Goal: Task Accomplishment & Management: Manage account settings

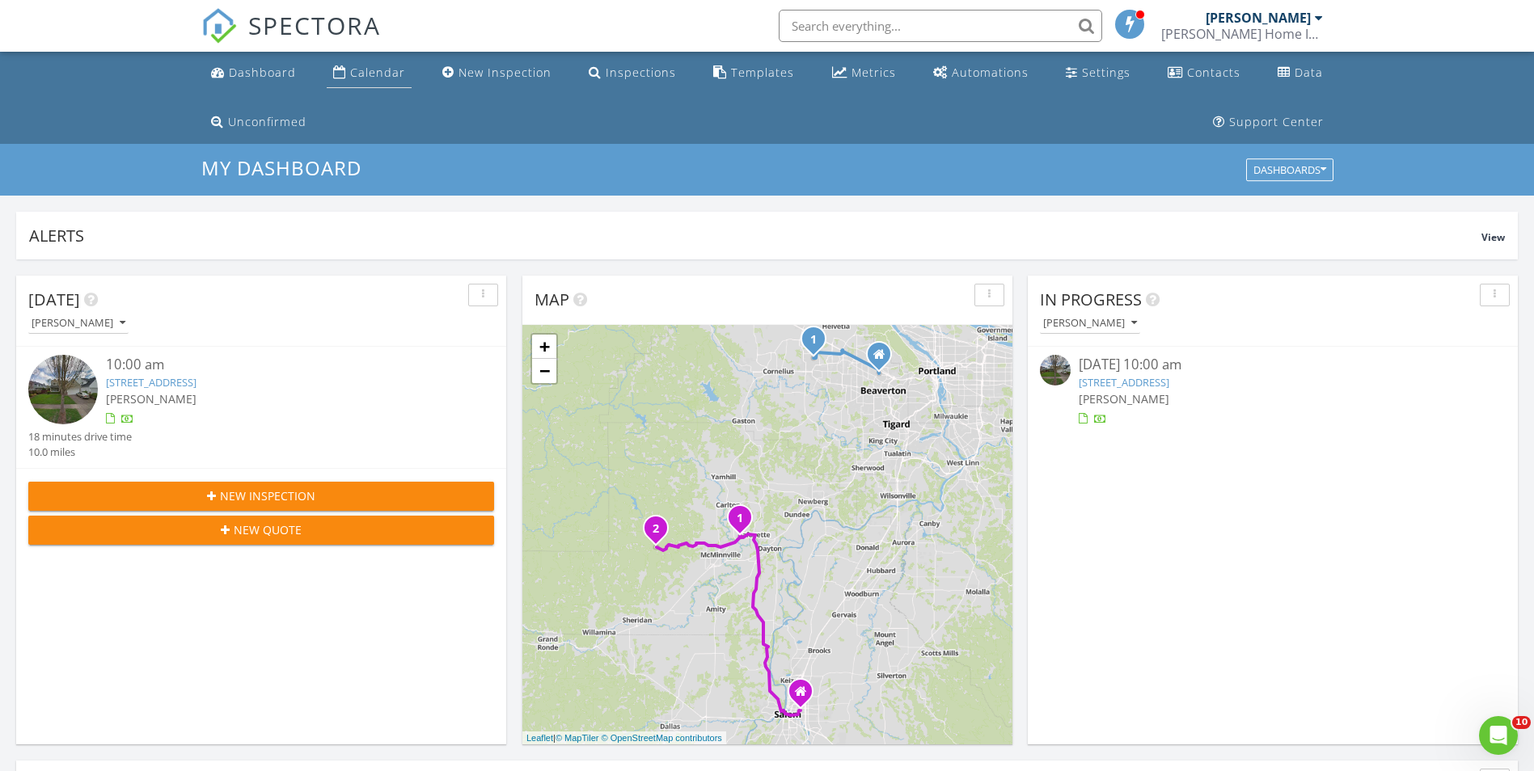
click at [369, 76] on div "Calendar" at bounding box center [377, 72] width 55 height 15
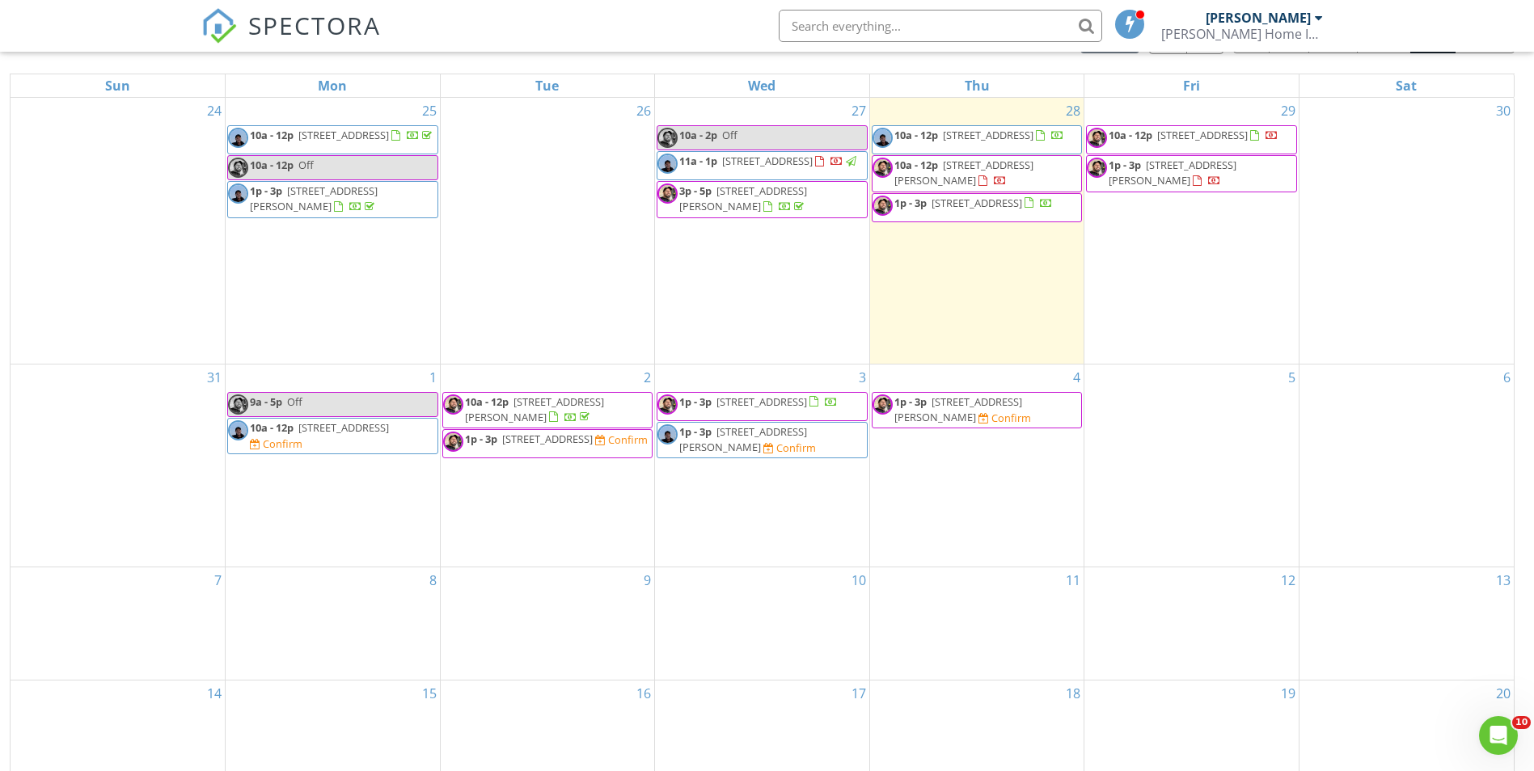
scroll to position [243, 0]
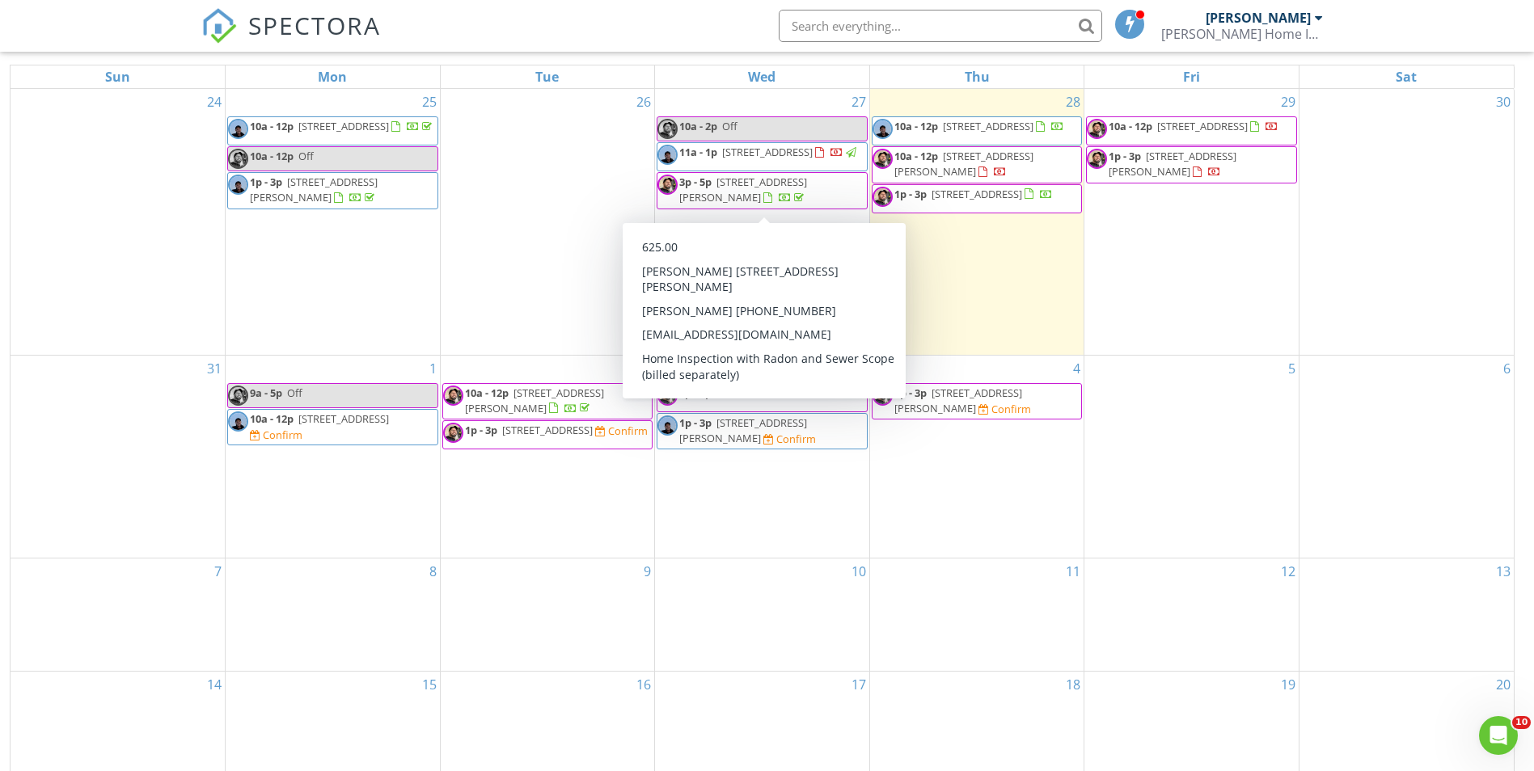
click at [809, 199] on span "3p - 5p 1173 Joel's Pl , Lafayette 97127" at bounding box center [761, 191] width 209 height 32
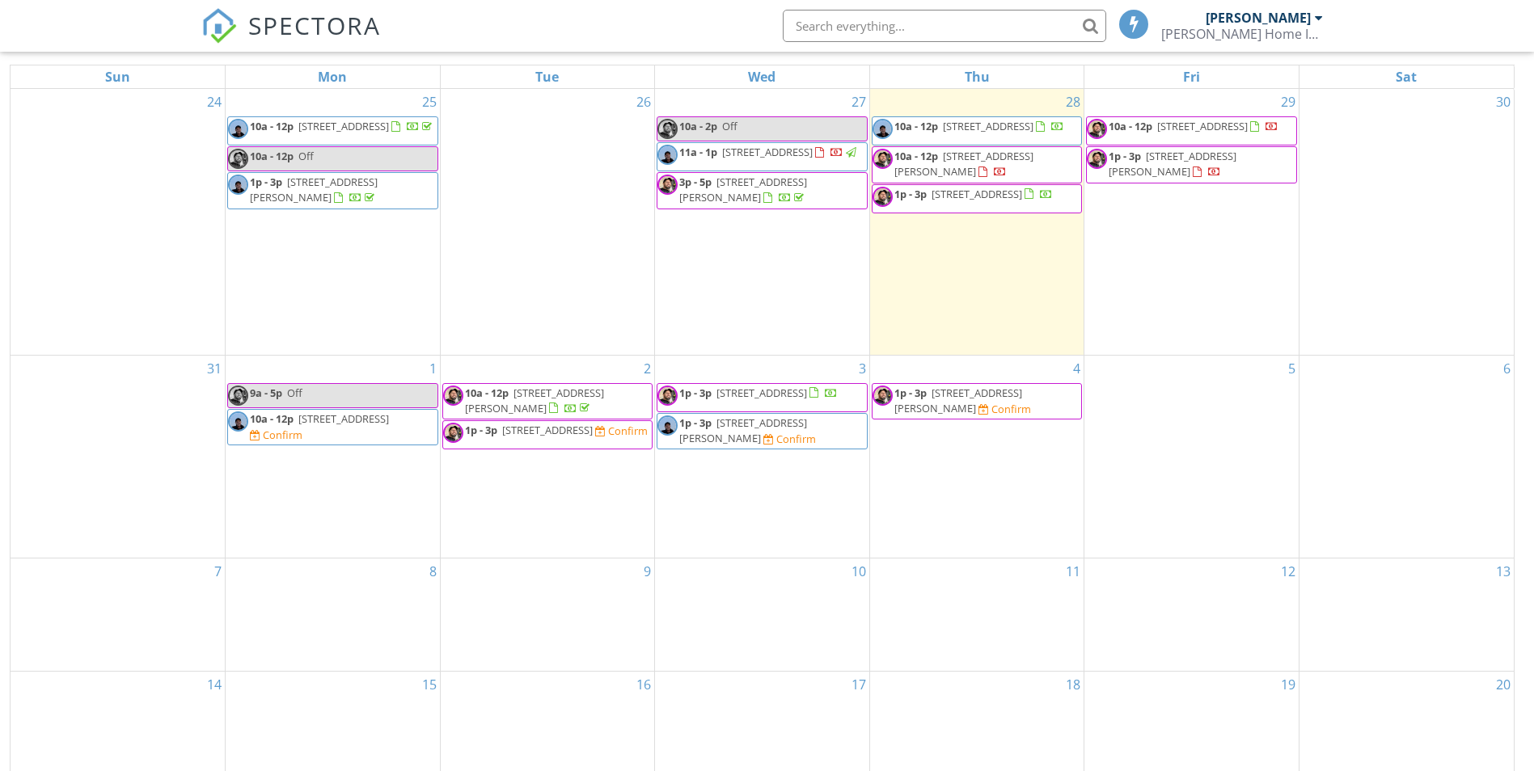
scroll to position [243, 0]
click at [752, 159] on span "1900 S River Dr 1005, Portland 97201" at bounding box center [767, 152] width 91 height 15
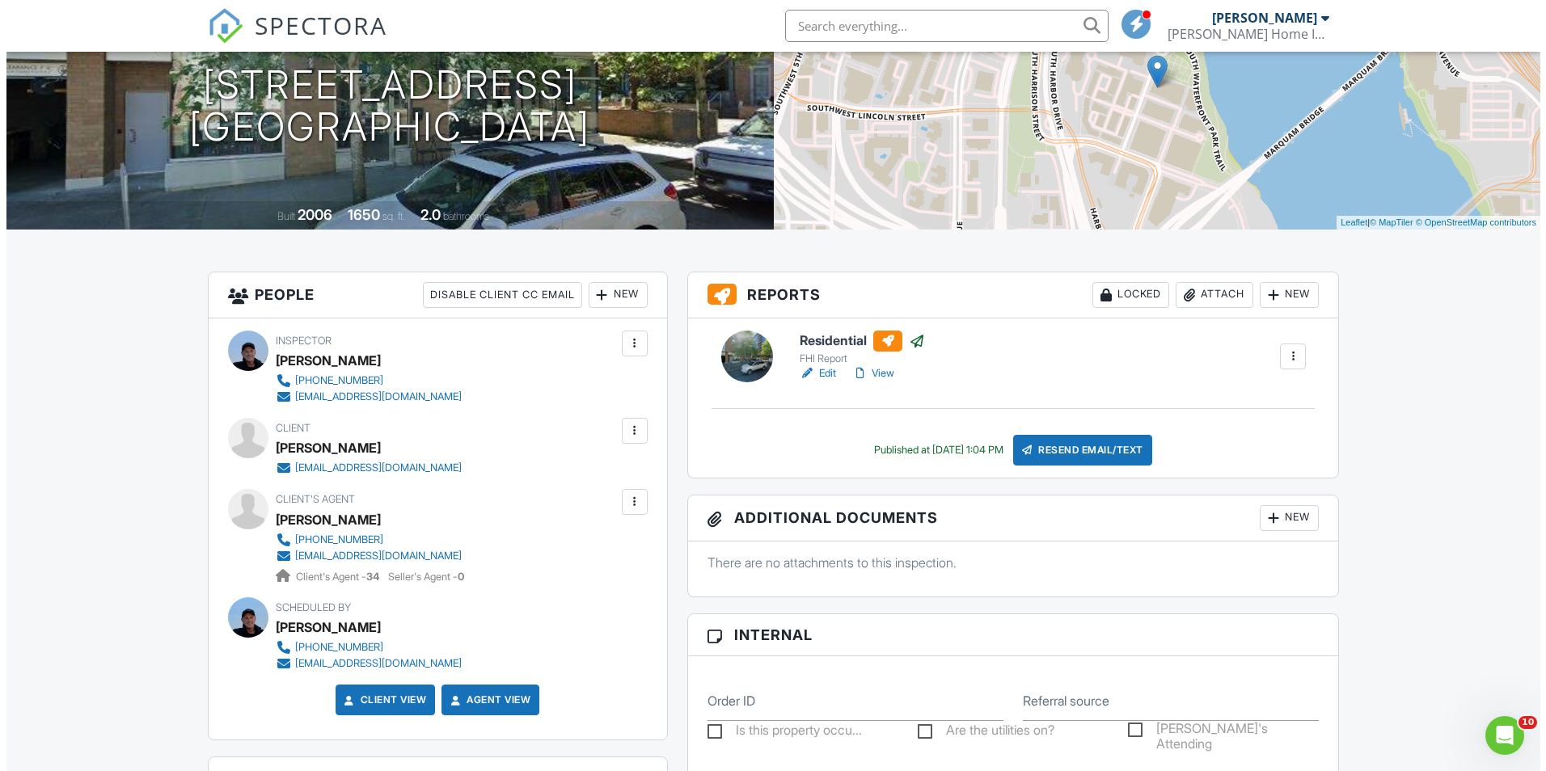
scroll to position [112, 0]
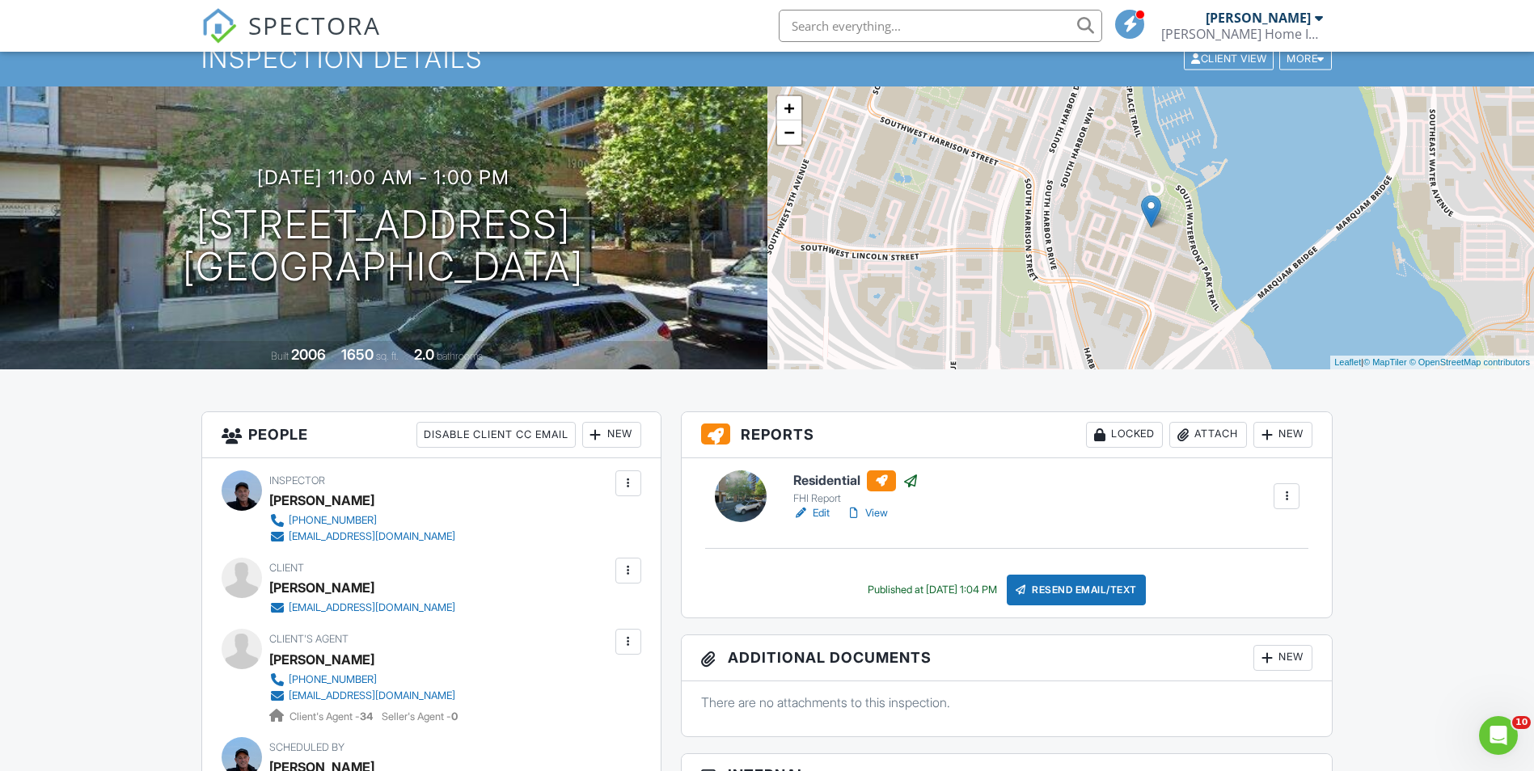
click at [1106, 431] on div "Locked" at bounding box center [1124, 435] width 77 height 26
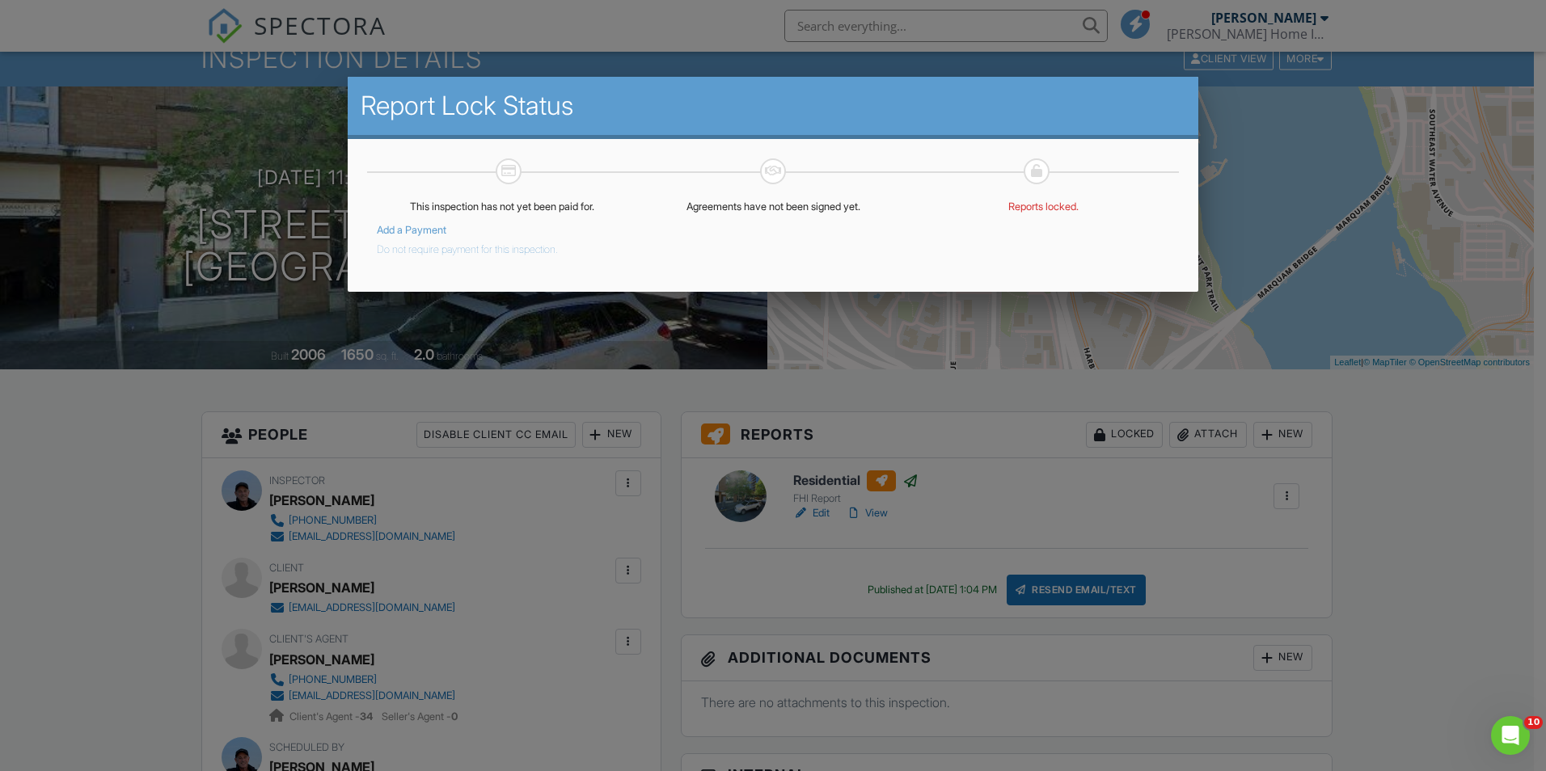
click at [550, 249] on button "Do not require payment for this inspection." at bounding box center [467, 246] width 181 height 19
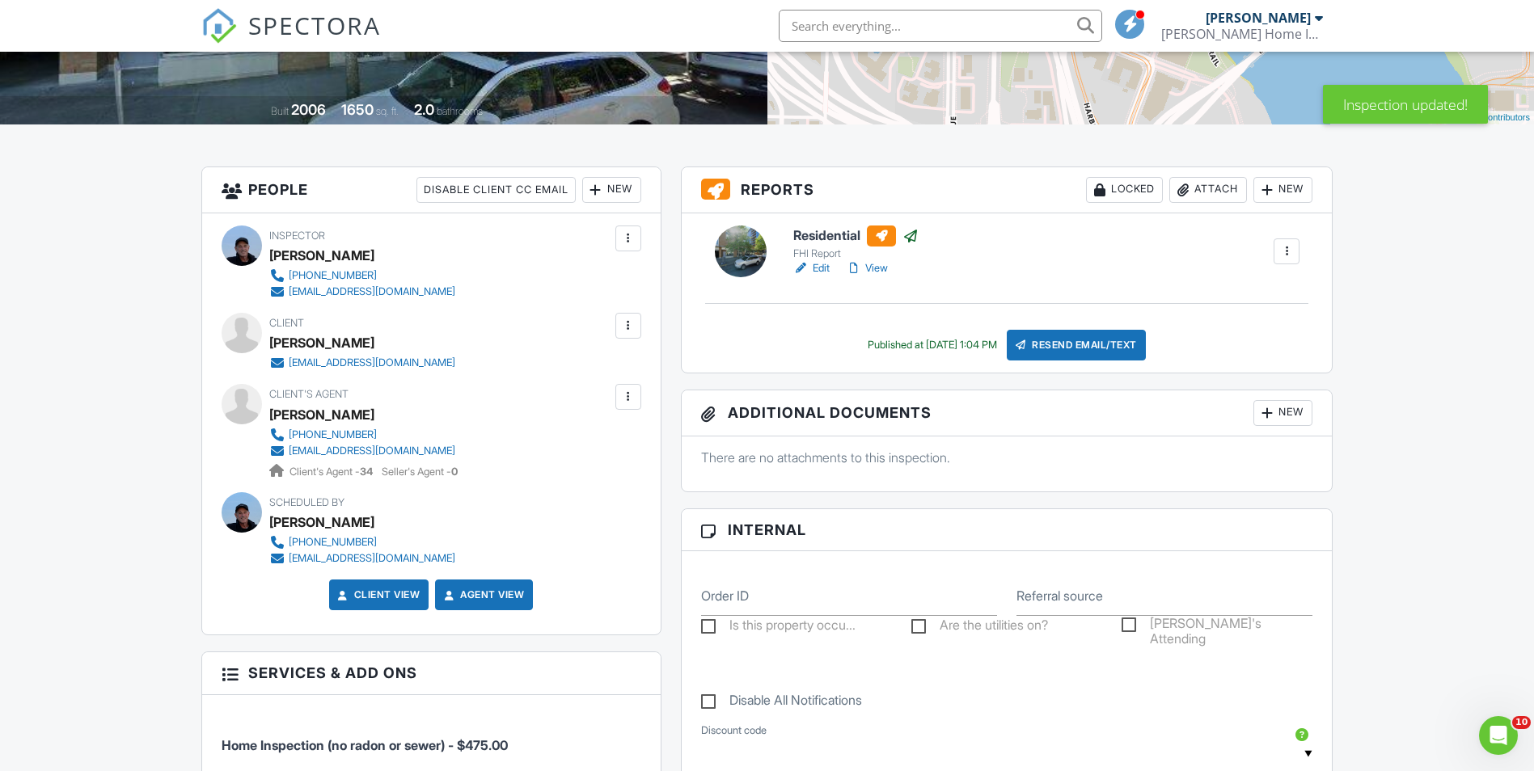
scroll to position [243, 0]
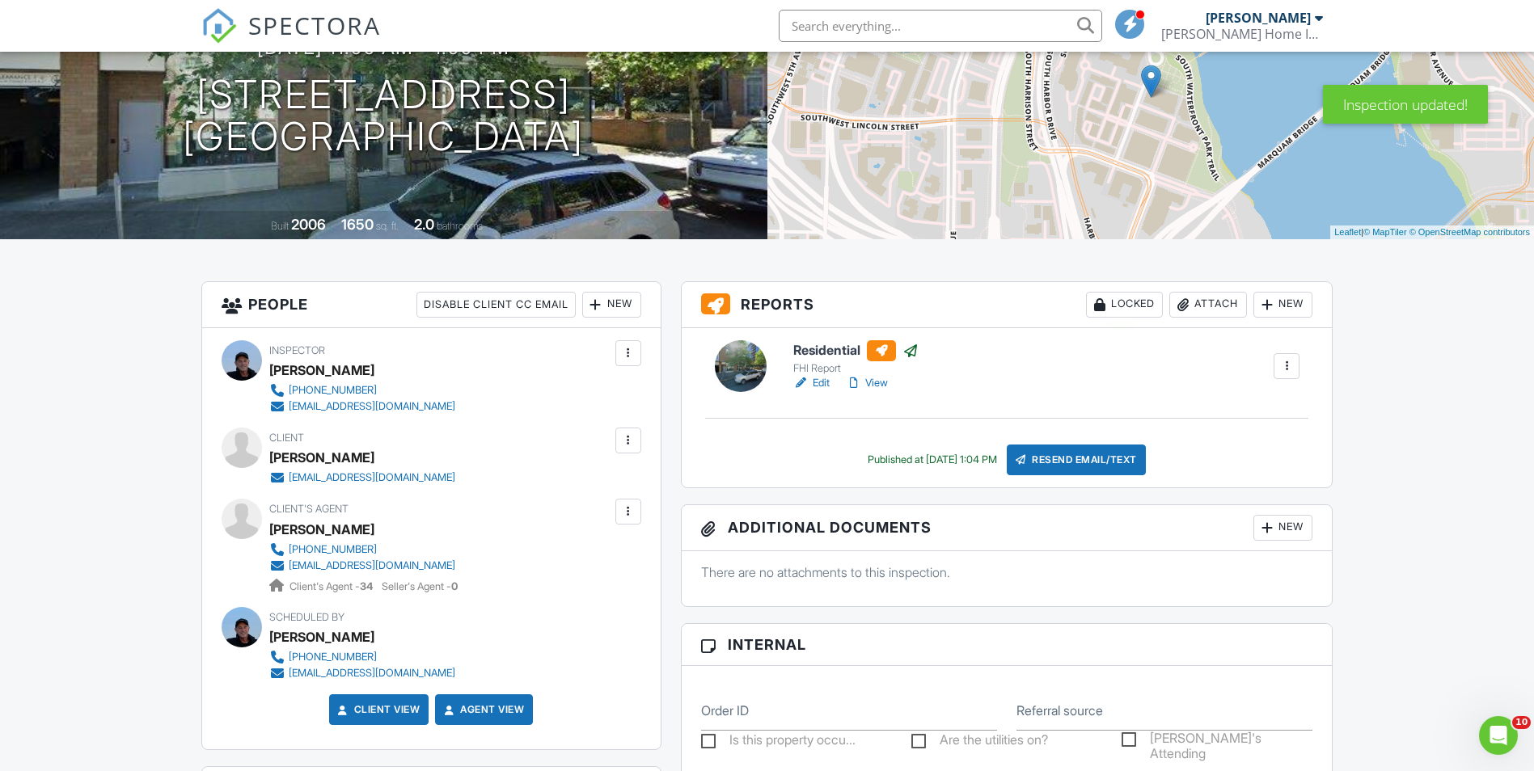
click at [1123, 302] on div "Locked" at bounding box center [1124, 305] width 77 height 26
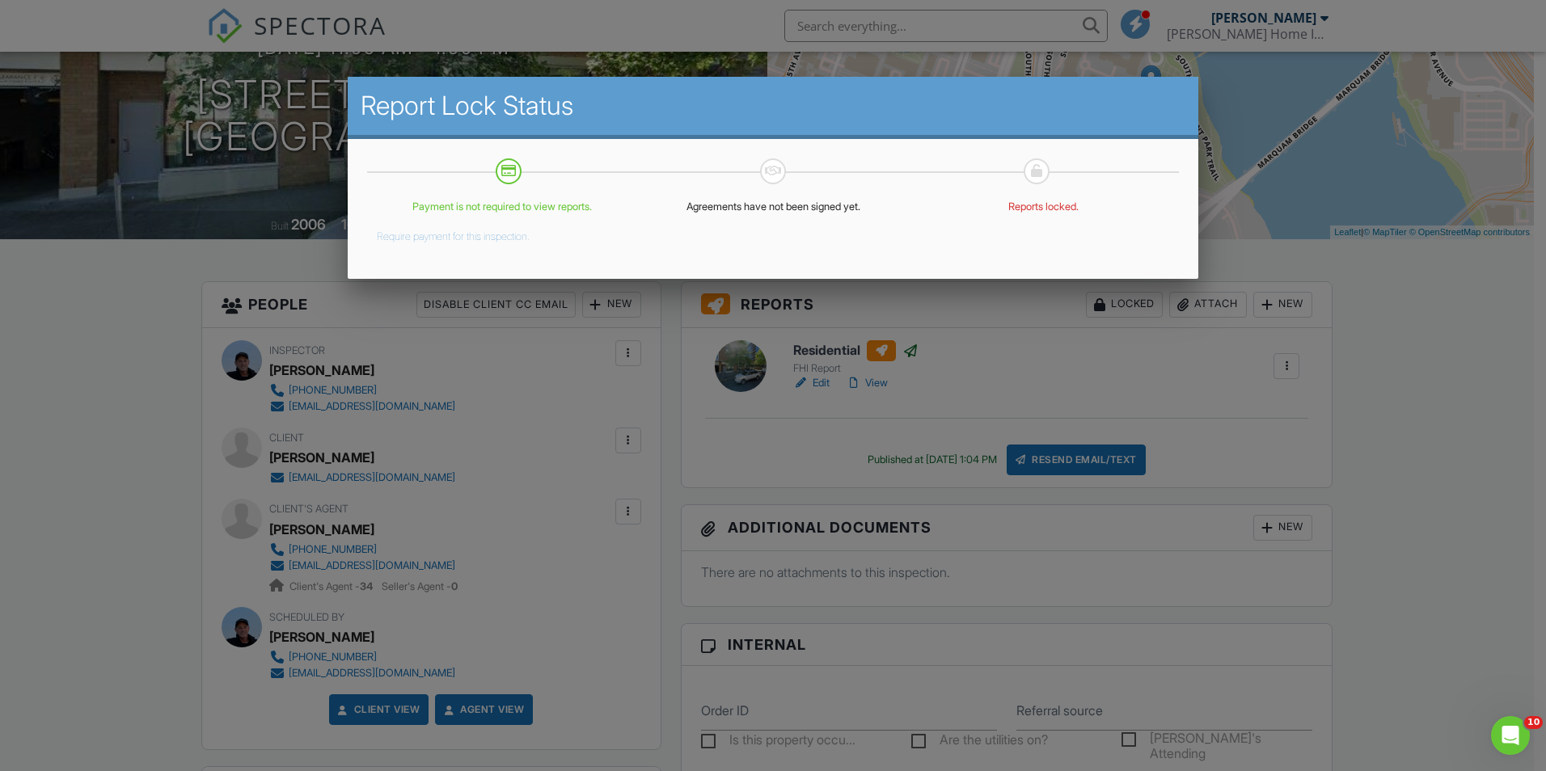
click at [1369, 190] on div at bounding box center [773, 401] width 1546 height 965
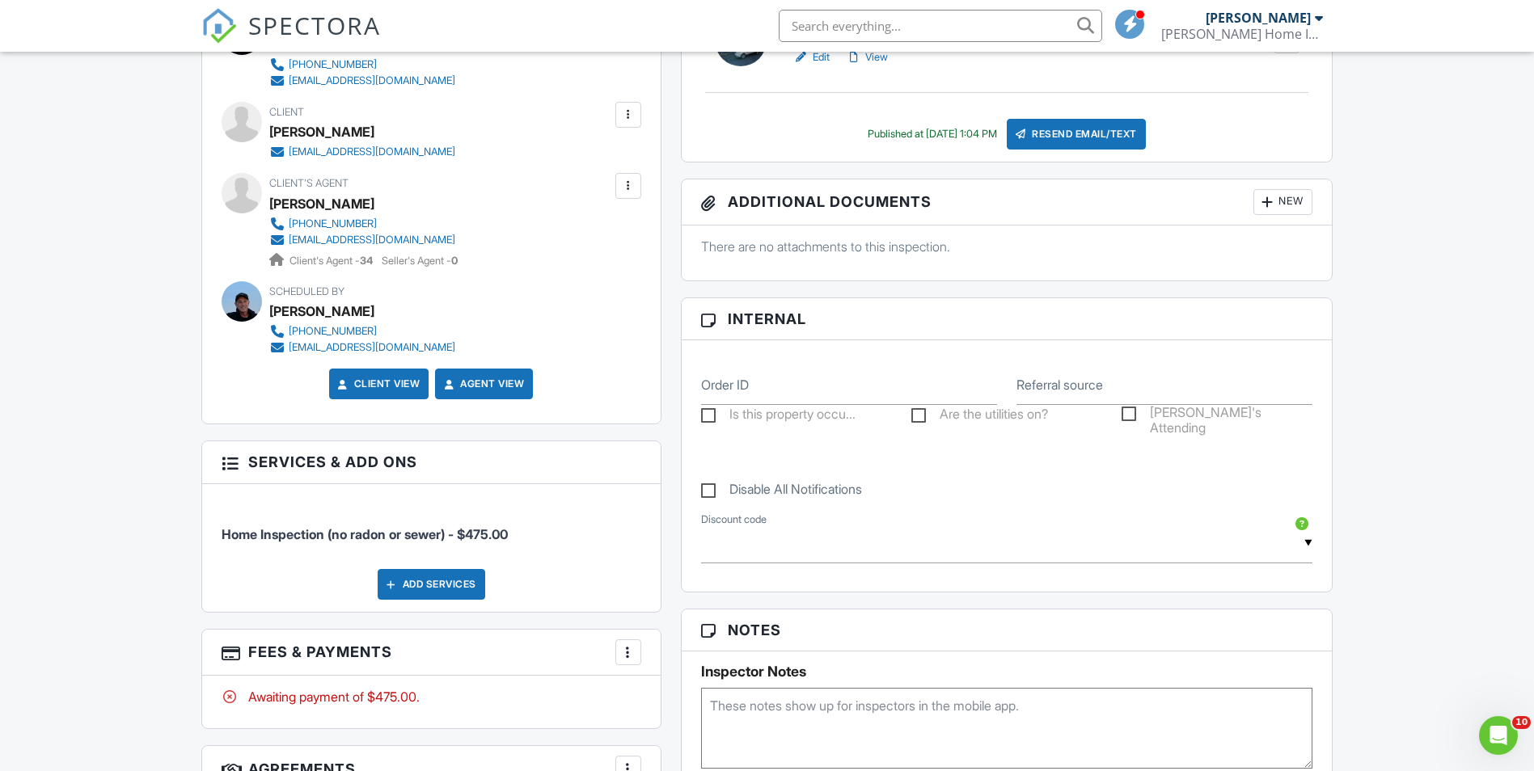
scroll to position [890, 0]
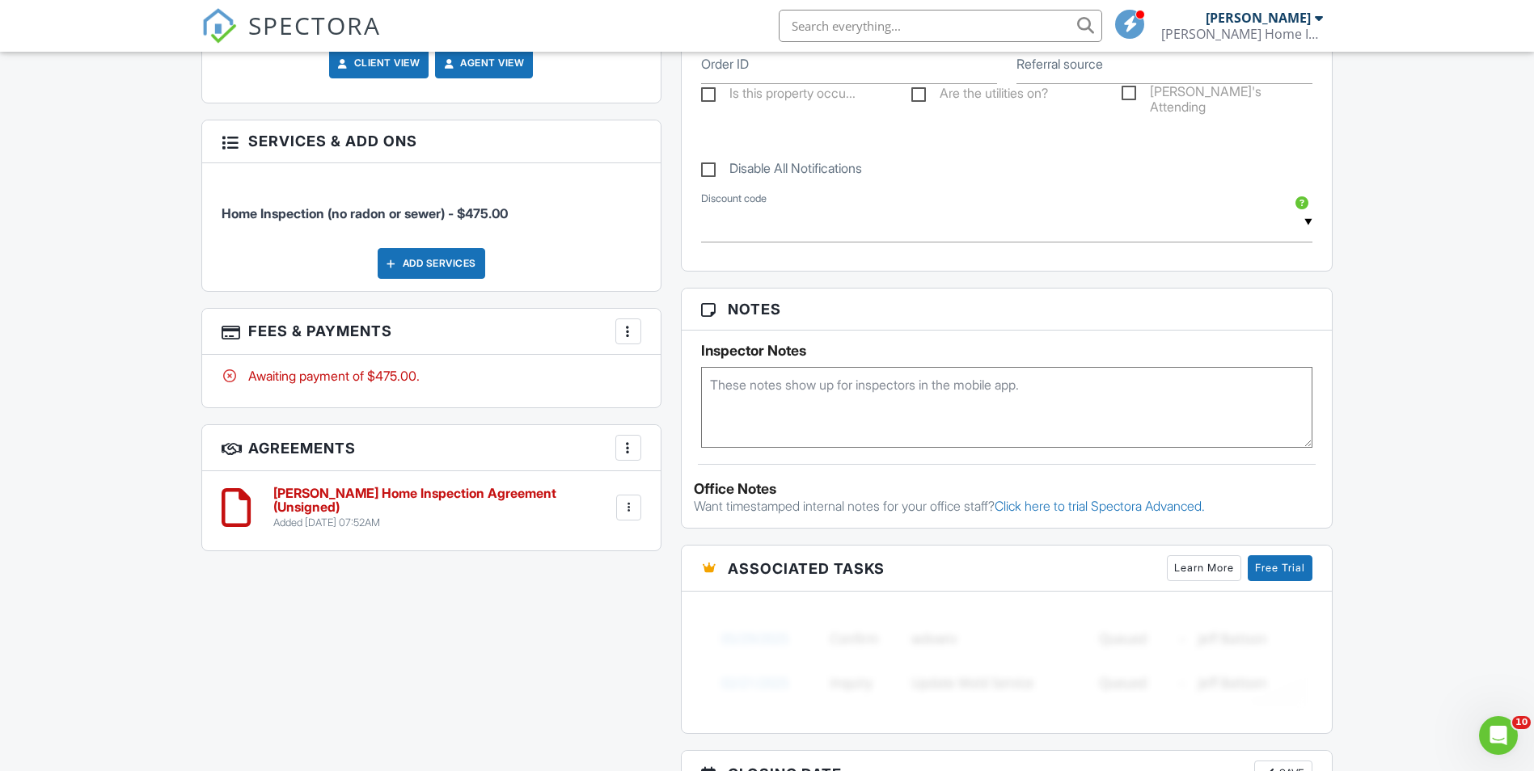
click at [634, 509] on div at bounding box center [628, 508] width 16 height 16
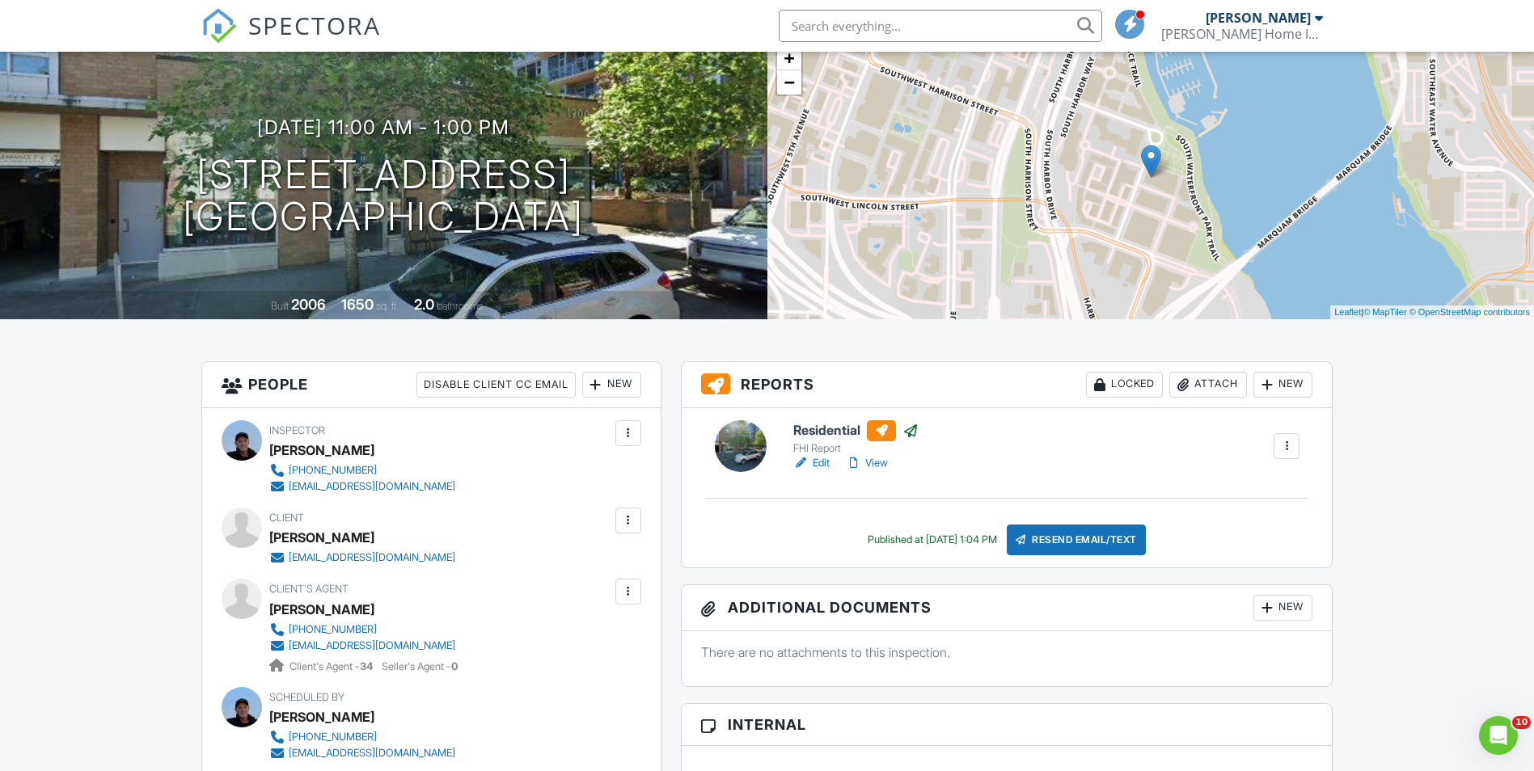
scroll to position [162, 0]
click at [898, 28] on input "text" at bounding box center [940, 26] width 323 height 32
click at [1092, 30] on input "How to unlock report" at bounding box center [940, 26] width 323 height 32
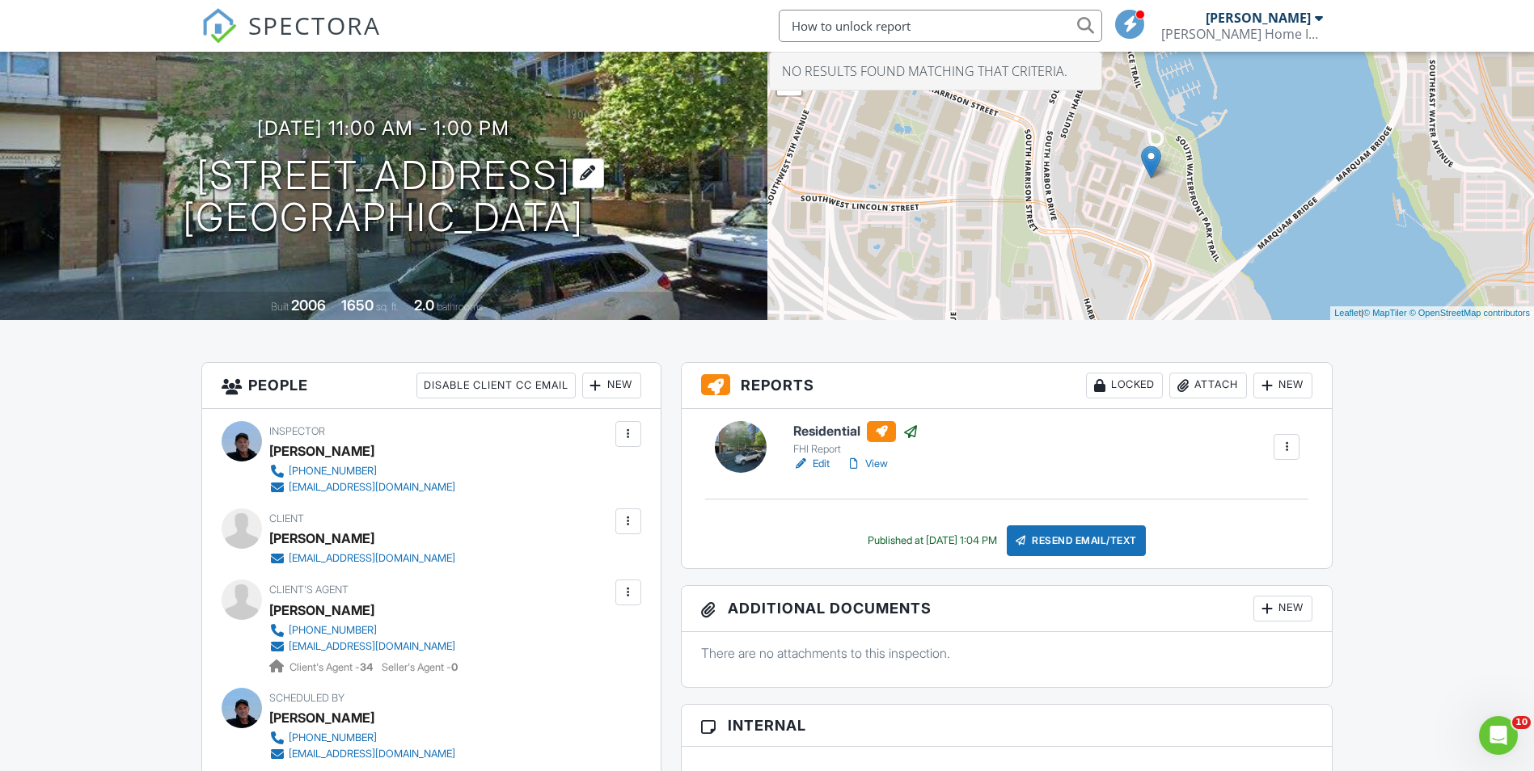
scroll to position [0, 0]
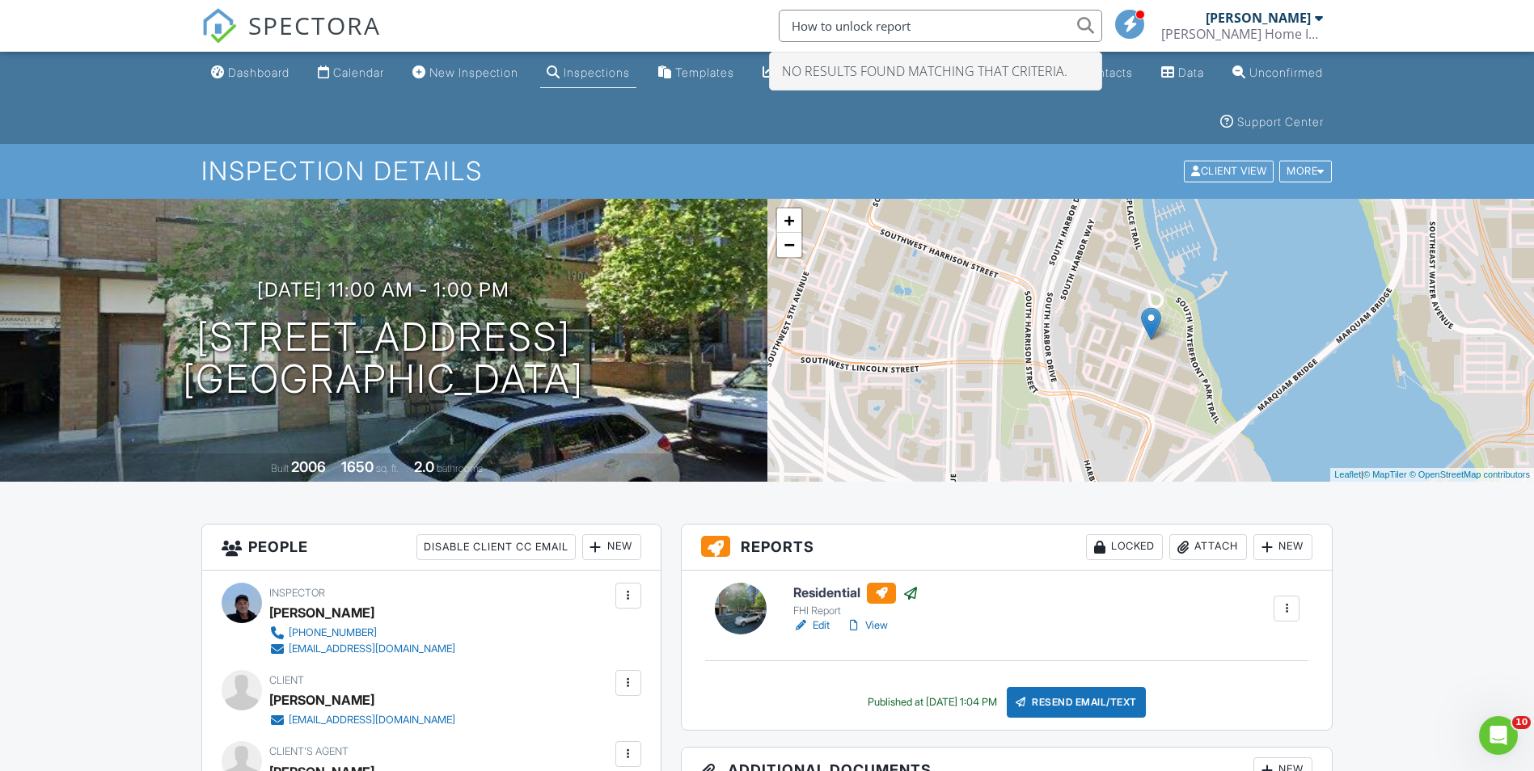
type input "How to unlock report"
click at [1094, 104] on div "Dashboard Calendar New Inspection Inspections Templates Metrics Automations Set…" at bounding box center [767, 98] width 1132 height 92
click at [239, 68] on div "Dashboard" at bounding box center [258, 73] width 61 height 14
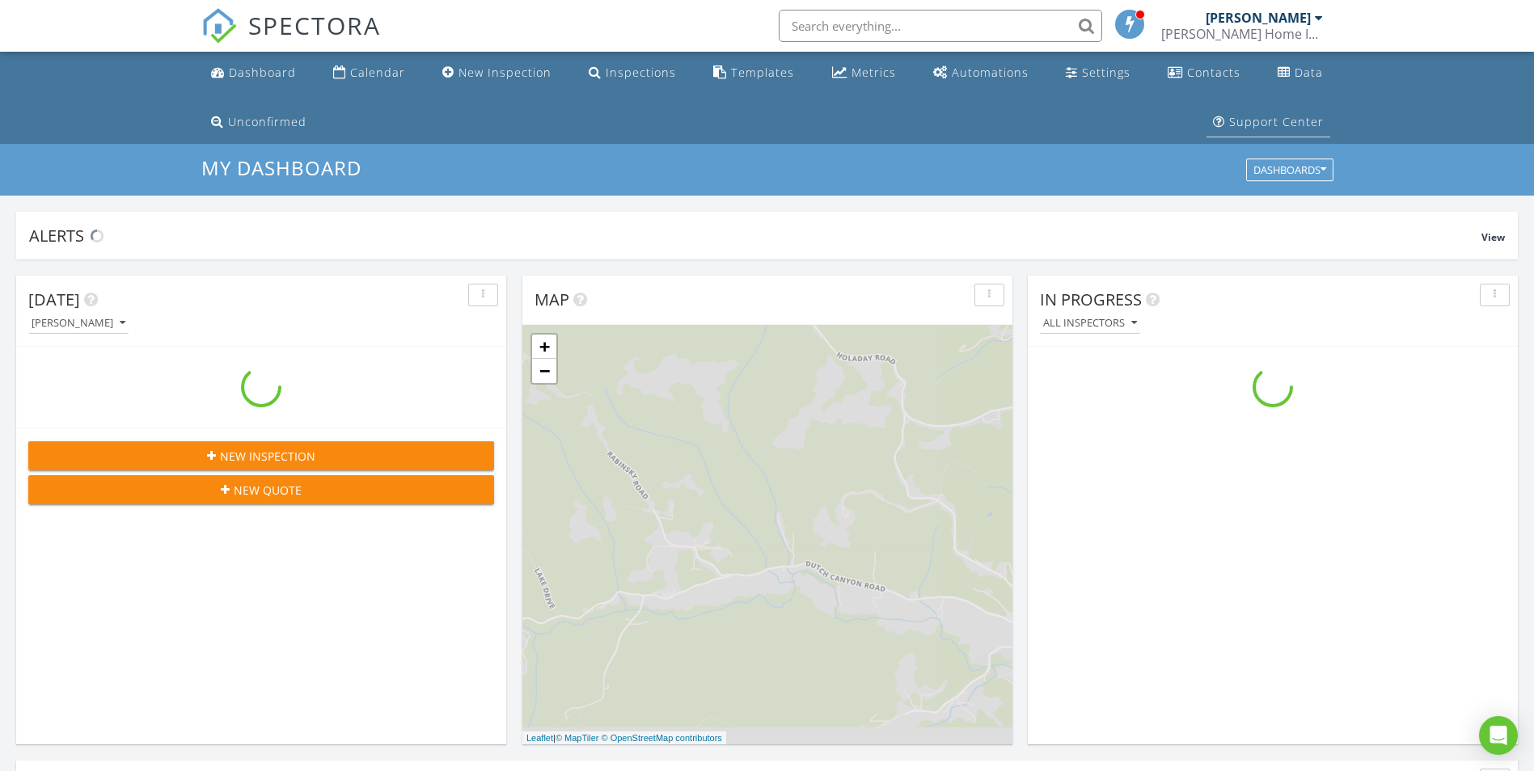
scroll to position [1497, 1559]
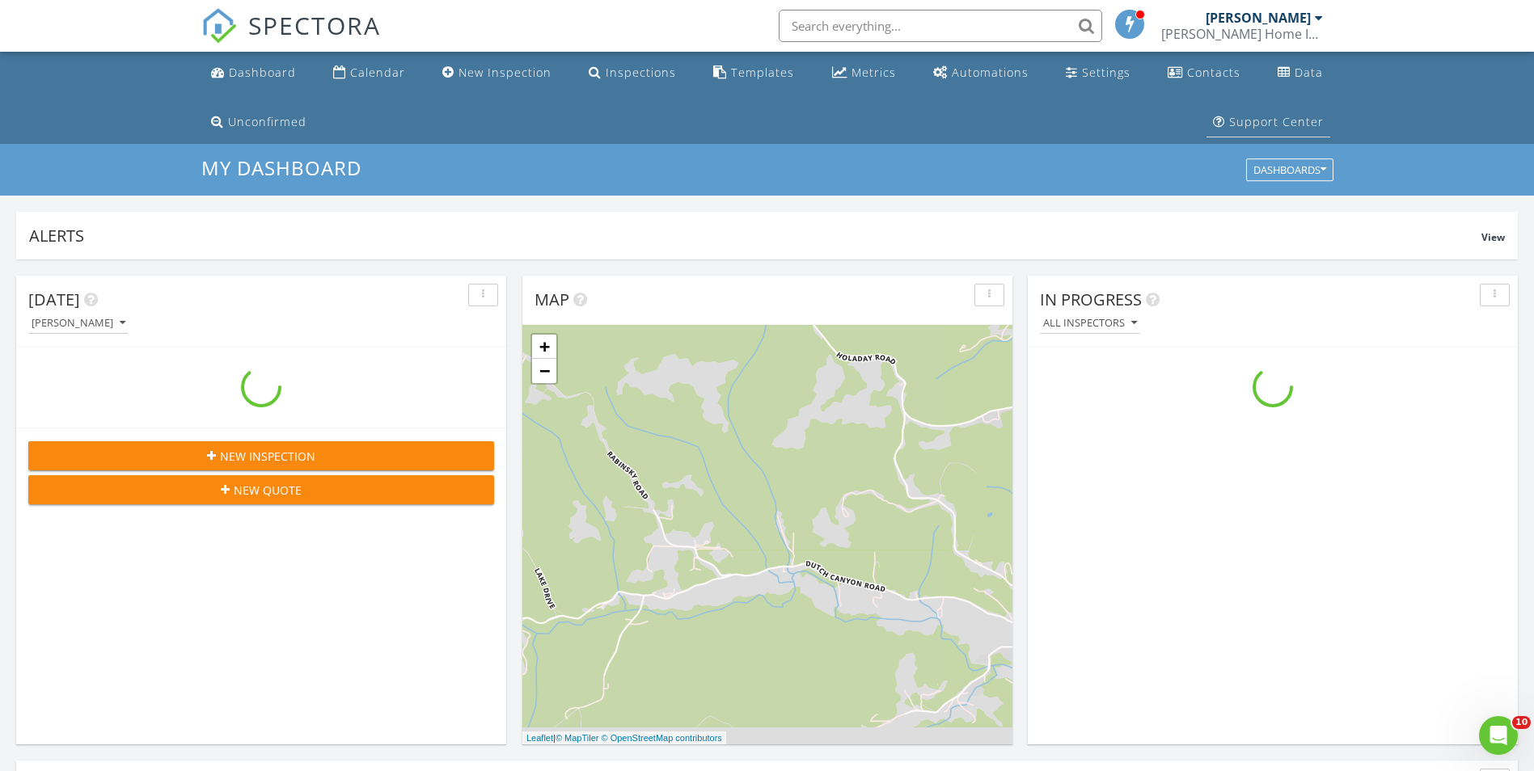
click at [1232, 122] on div "Support Center" at bounding box center [1276, 121] width 95 height 15
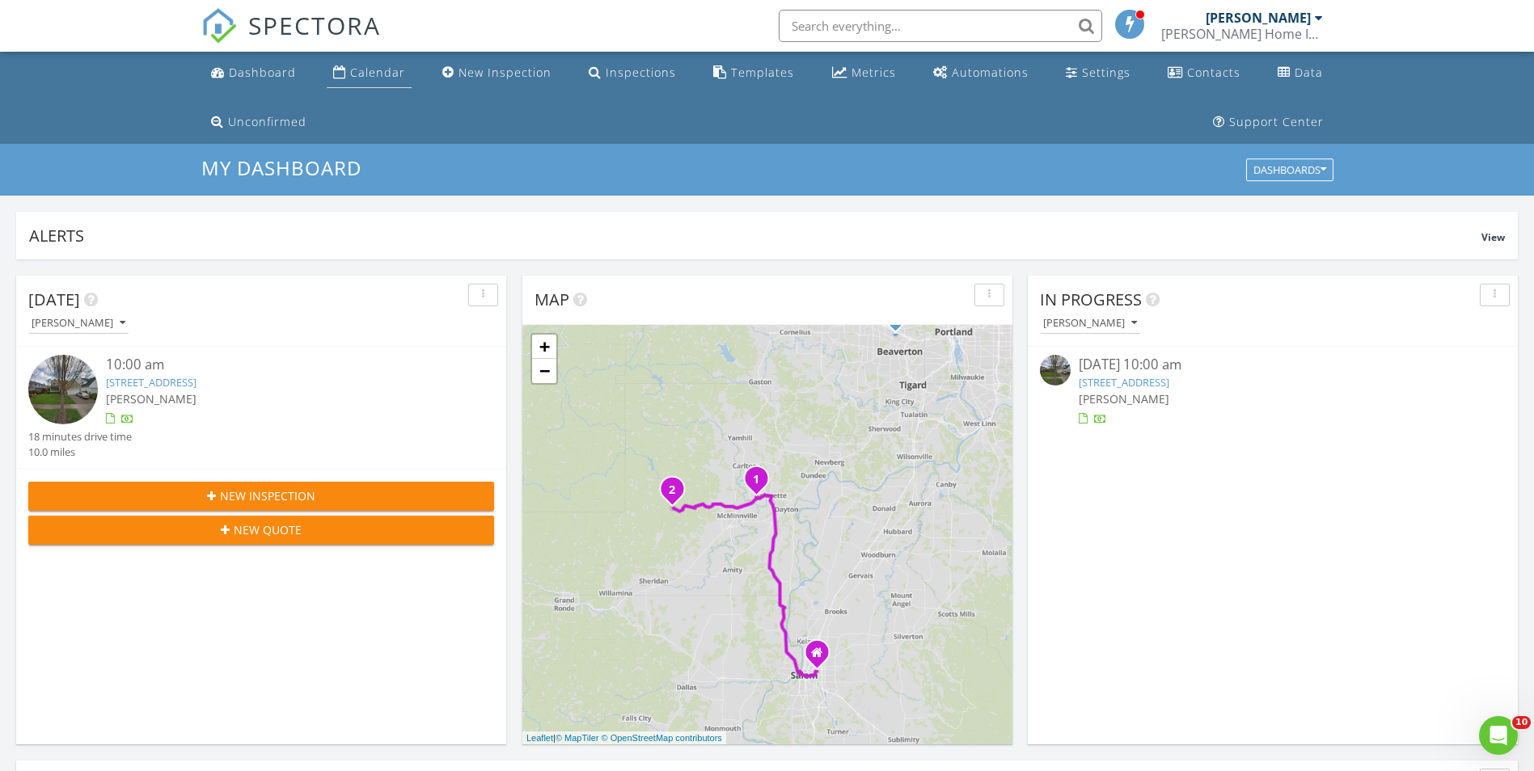
click at [355, 82] on link "Calendar" at bounding box center [369, 73] width 85 height 30
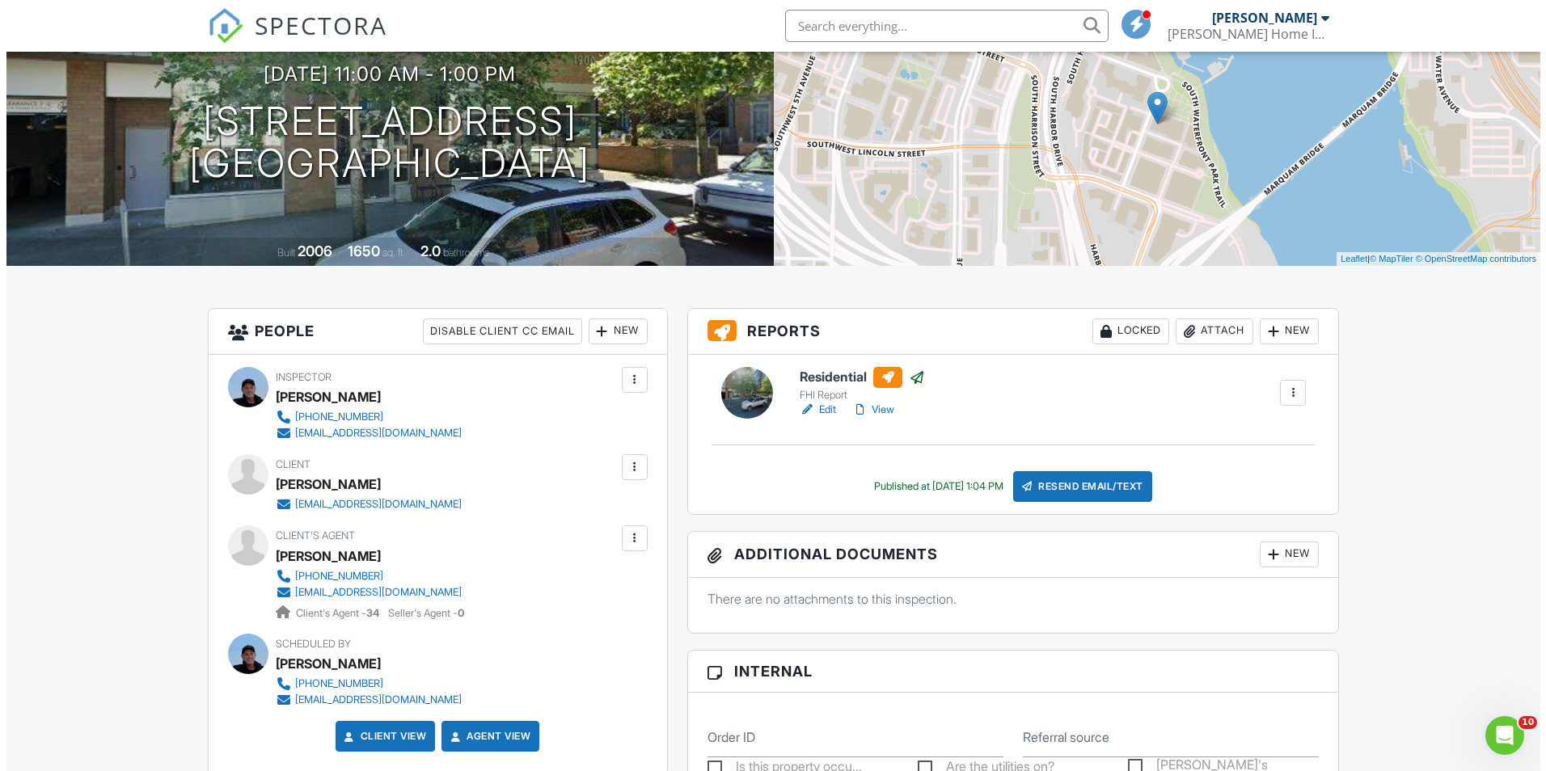
scroll to position [243, 0]
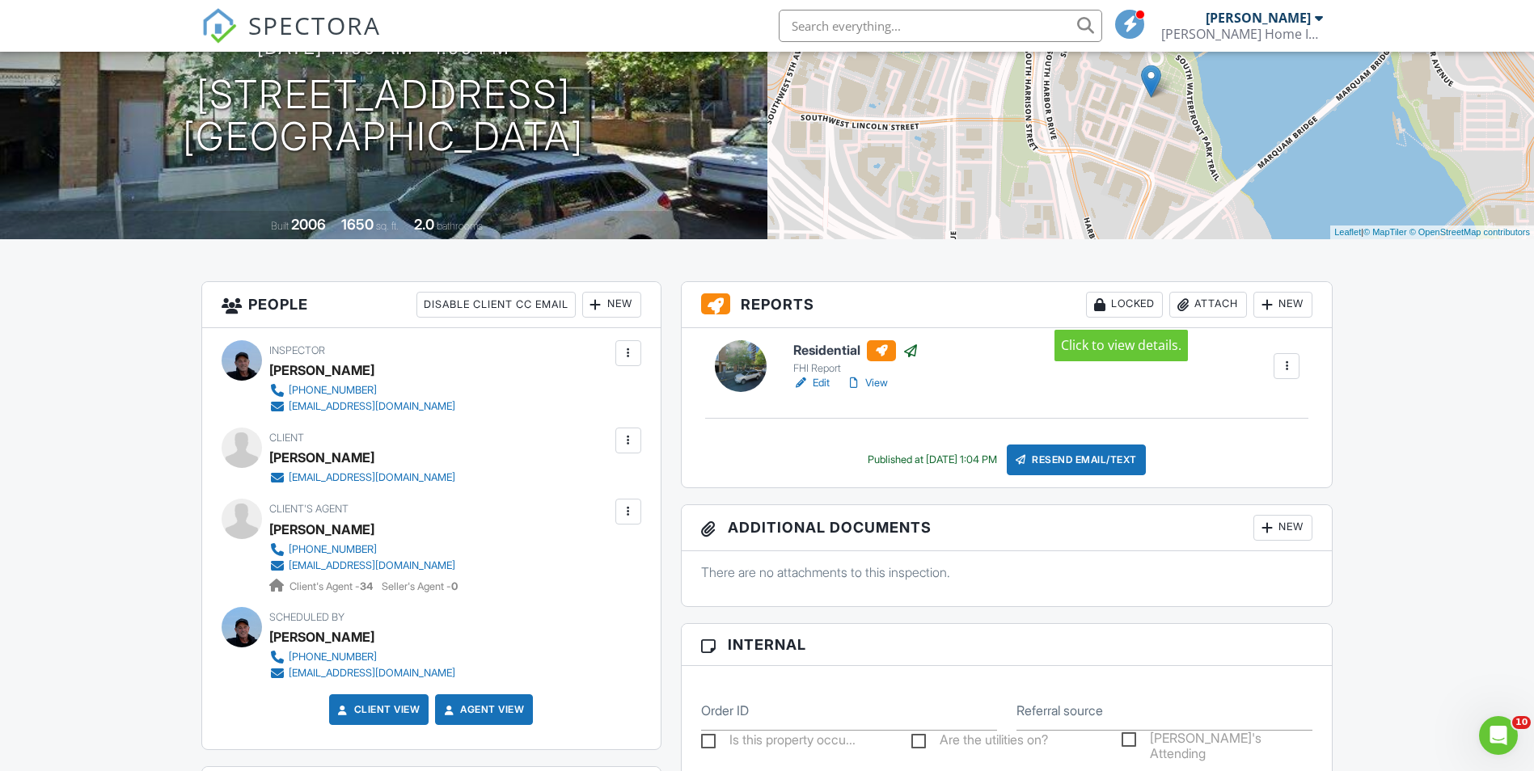
click at [1129, 298] on div "Locked" at bounding box center [1124, 305] width 77 height 26
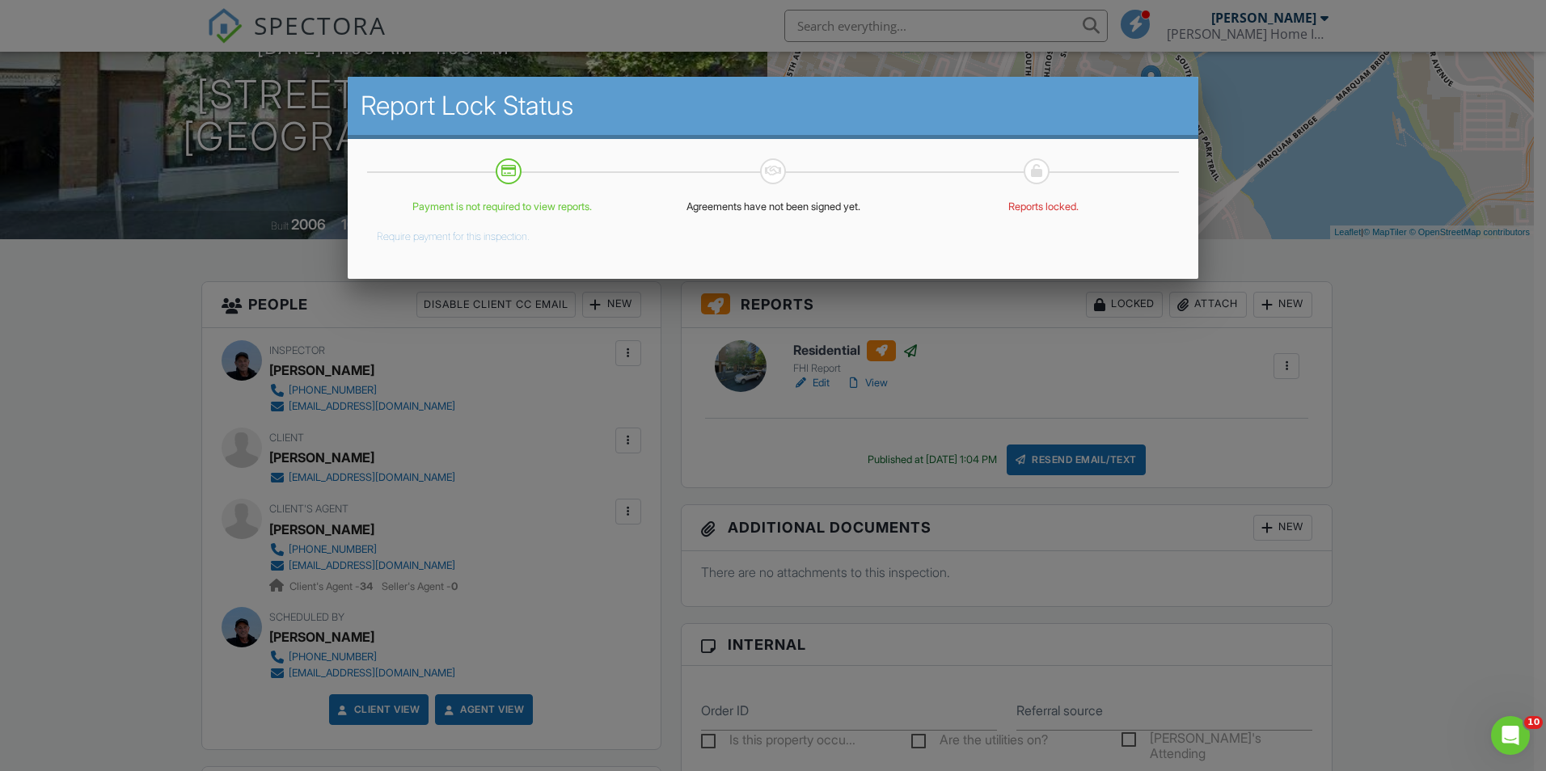
click at [500, 236] on button "Require payment for this inspection." at bounding box center [453, 233] width 153 height 19
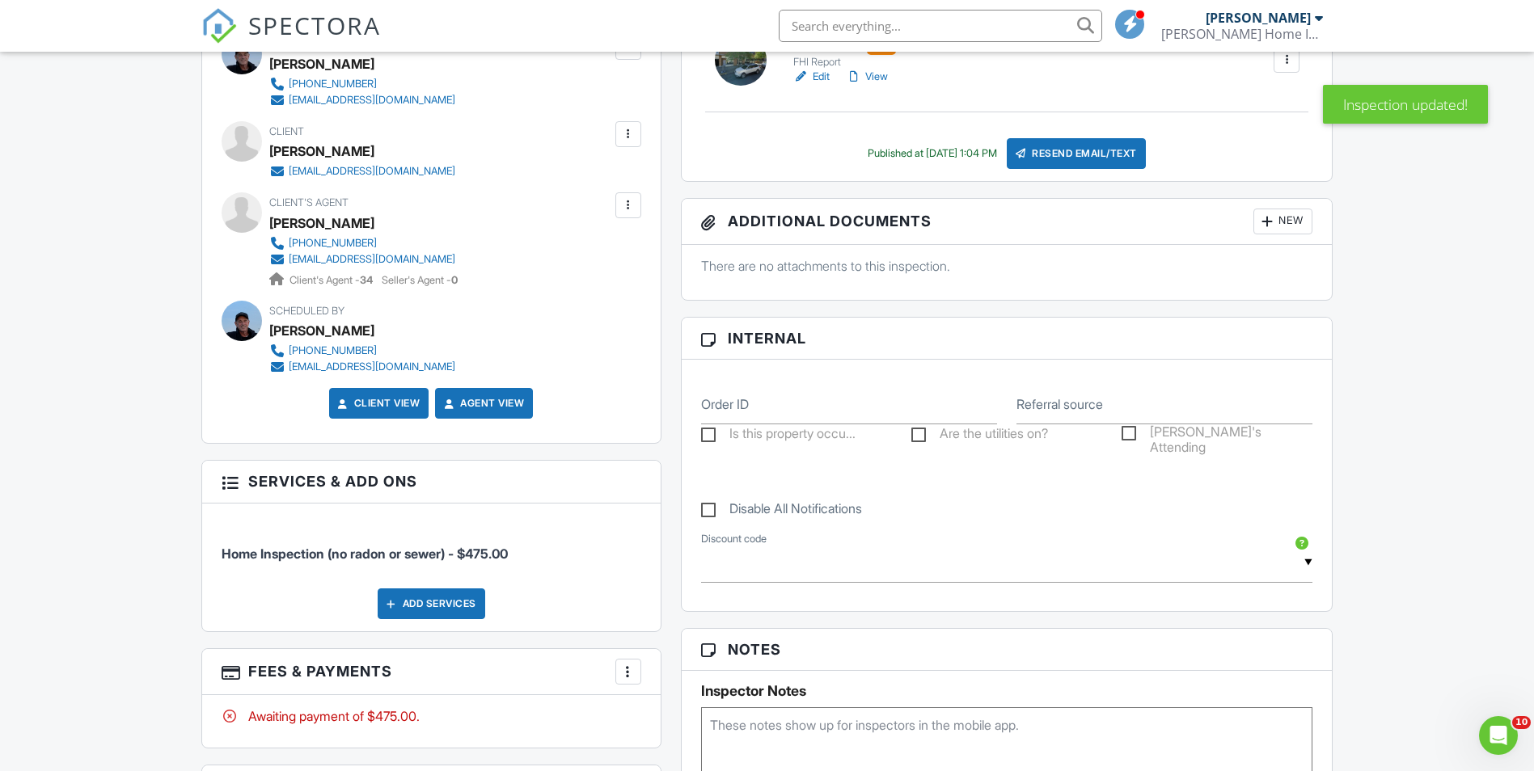
scroll to position [162, 0]
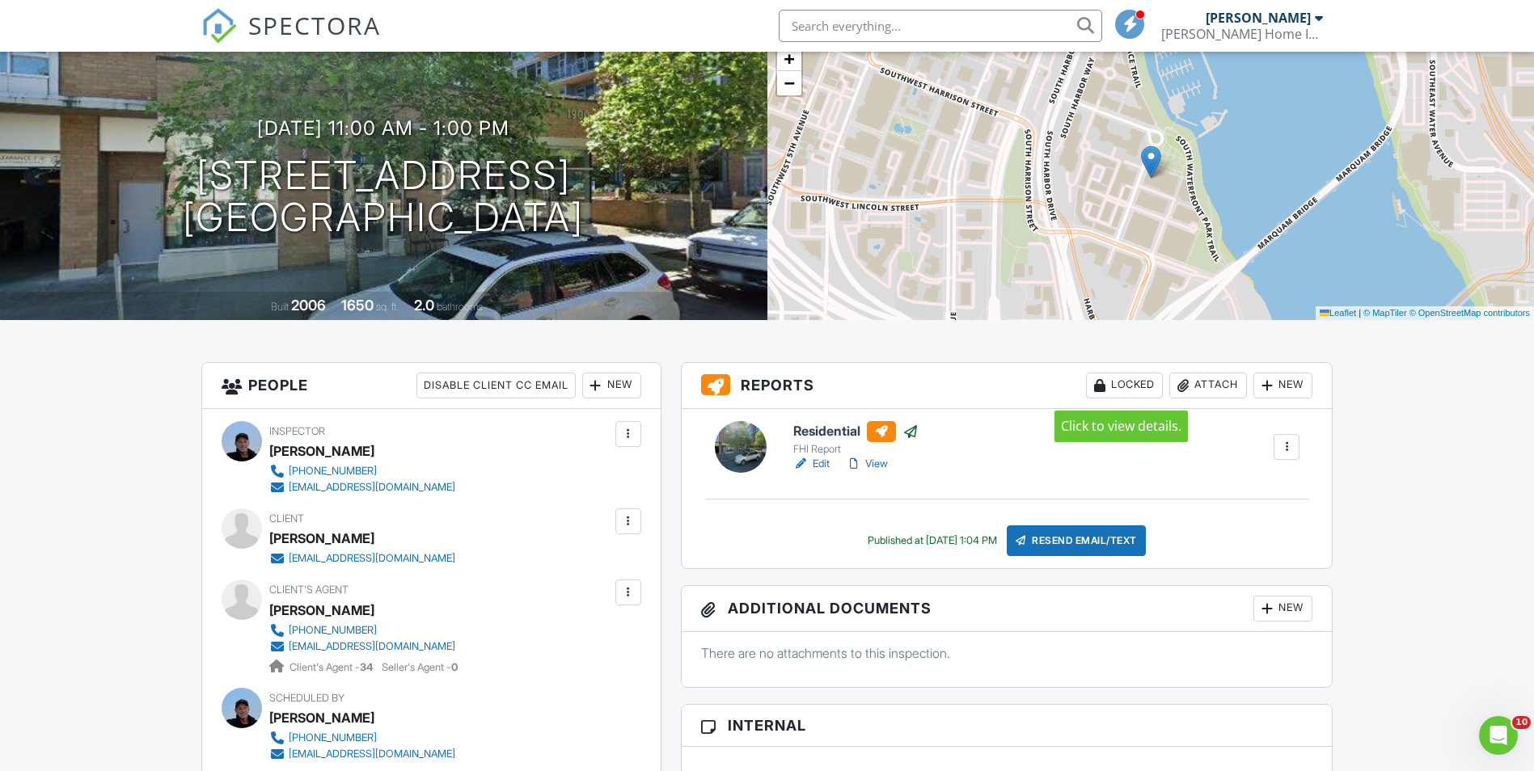
click at [1120, 384] on div "Locked" at bounding box center [1124, 386] width 77 height 26
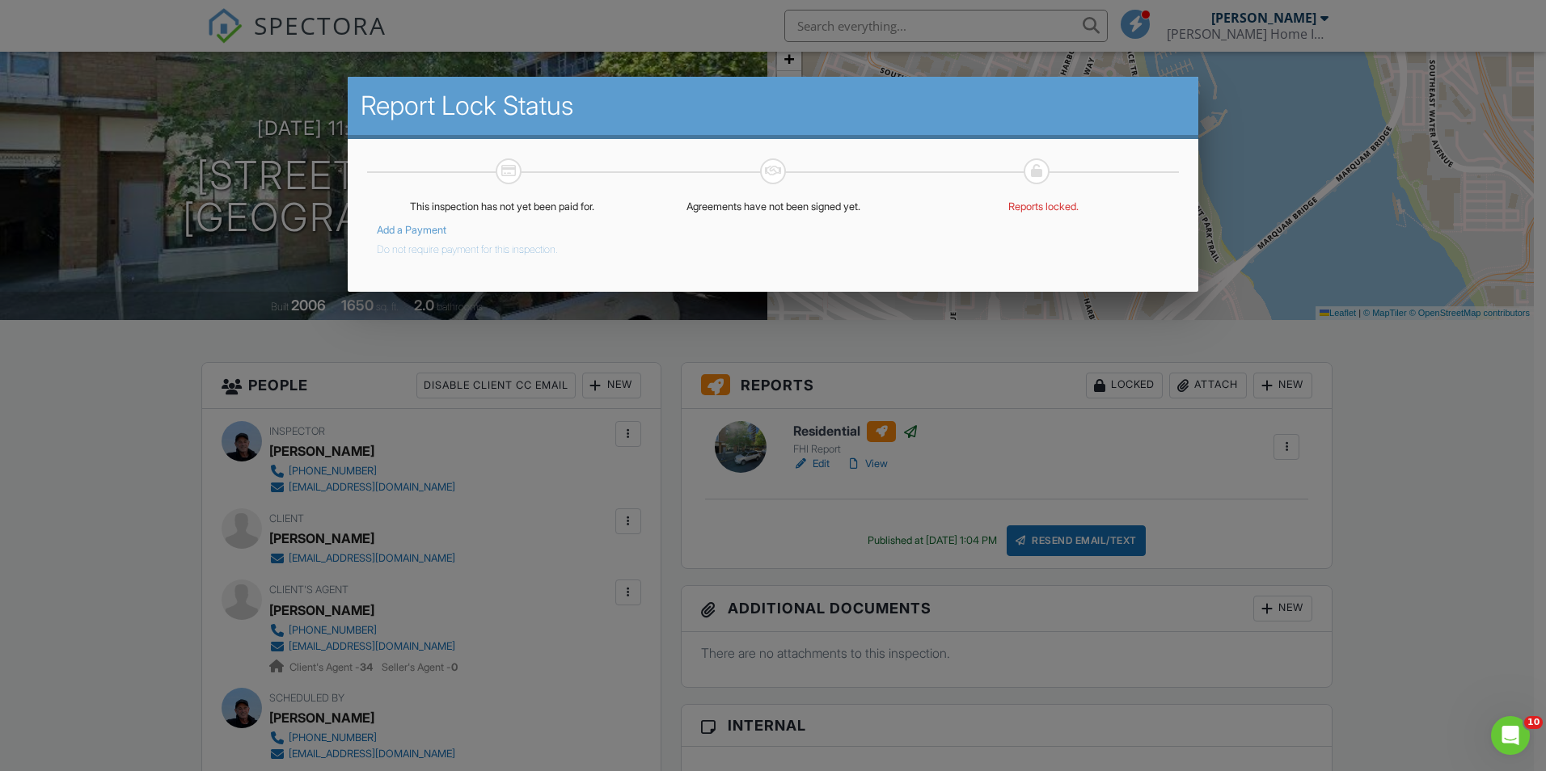
click at [1376, 226] on div at bounding box center [773, 401] width 1546 height 965
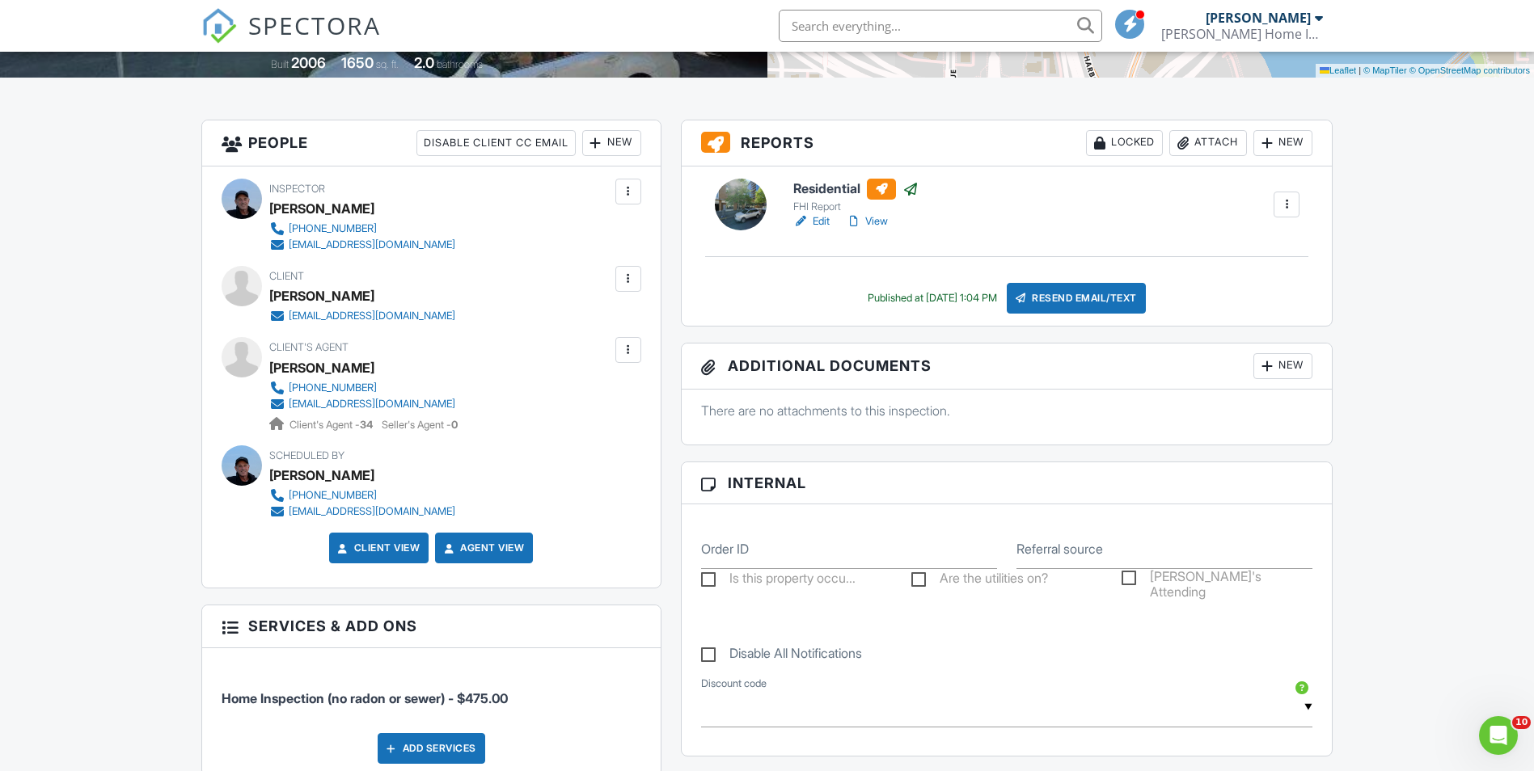
scroll to position [809, 0]
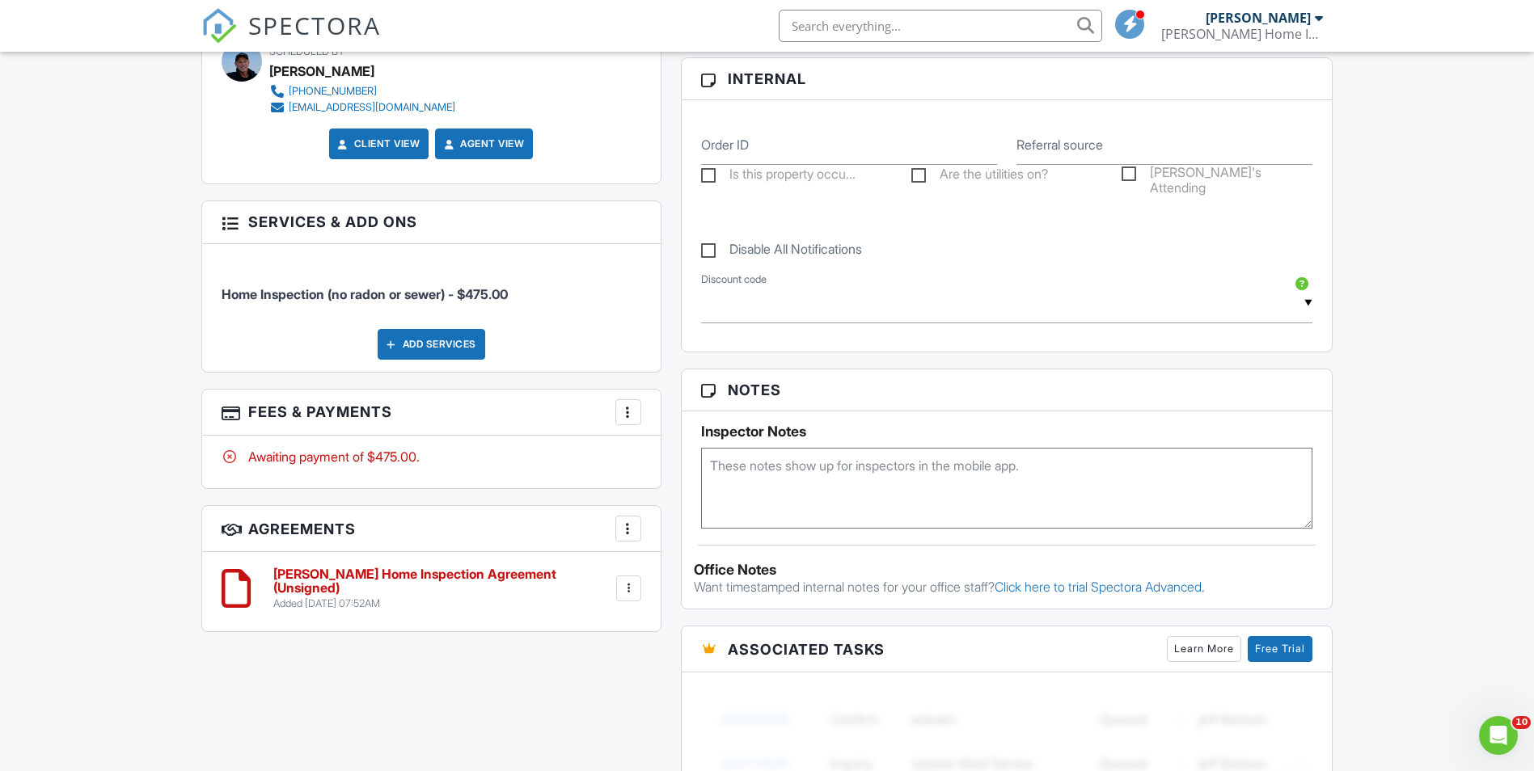
click at [630, 530] on div at bounding box center [628, 529] width 16 height 16
click at [595, 658] on div "All emails and texts are disabled for this inspection! All emails and texts hav…" at bounding box center [768, 401] width 1152 height 1372
click at [635, 589] on div at bounding box center [628, 589] width 16 height 16
click at [616, 711] on li "Delete" at bounding box center [585, 714] width 92 height 40
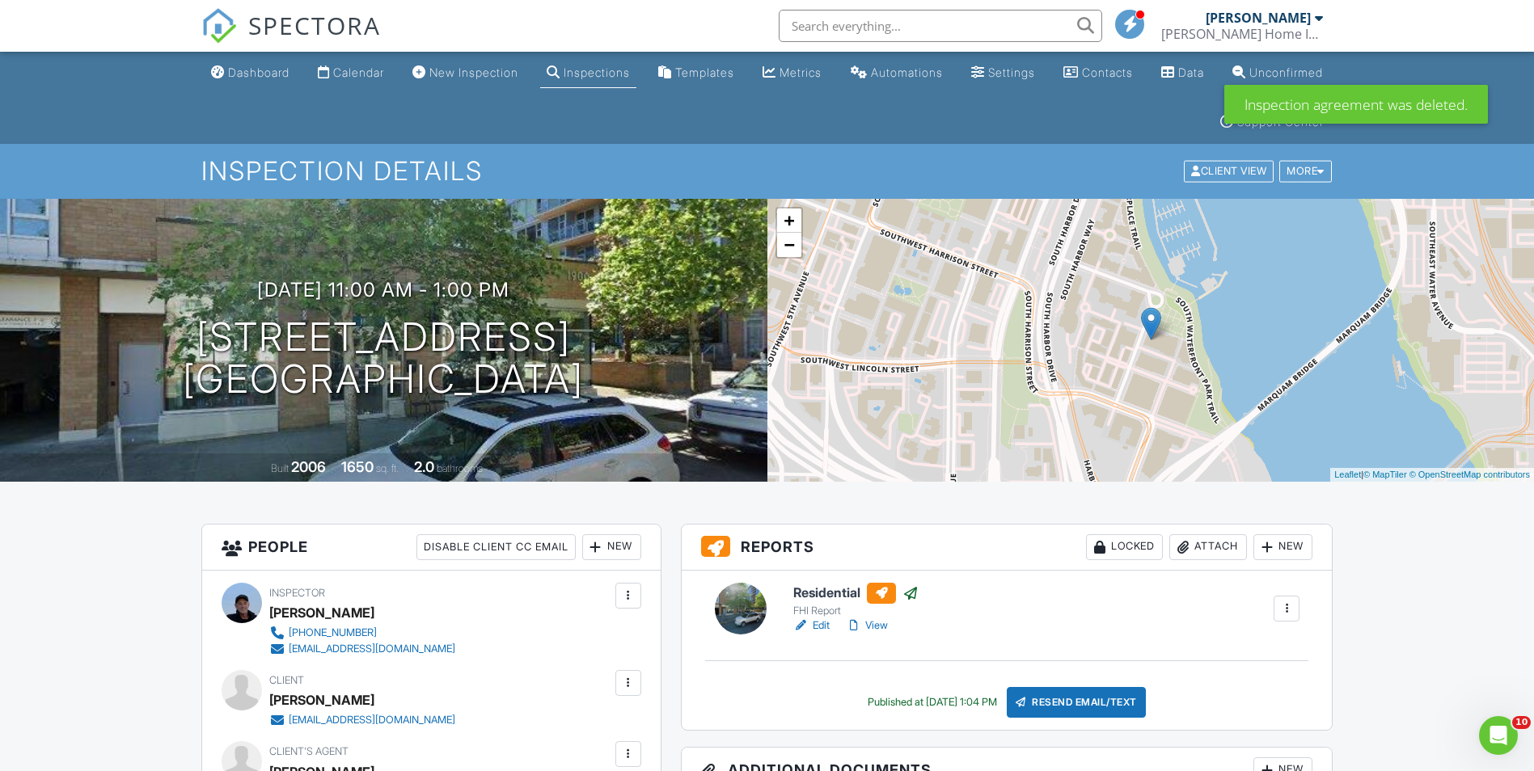
click at [1138, 545] on div "Locked" at bounding box center [1124, 548] width 77 height 26
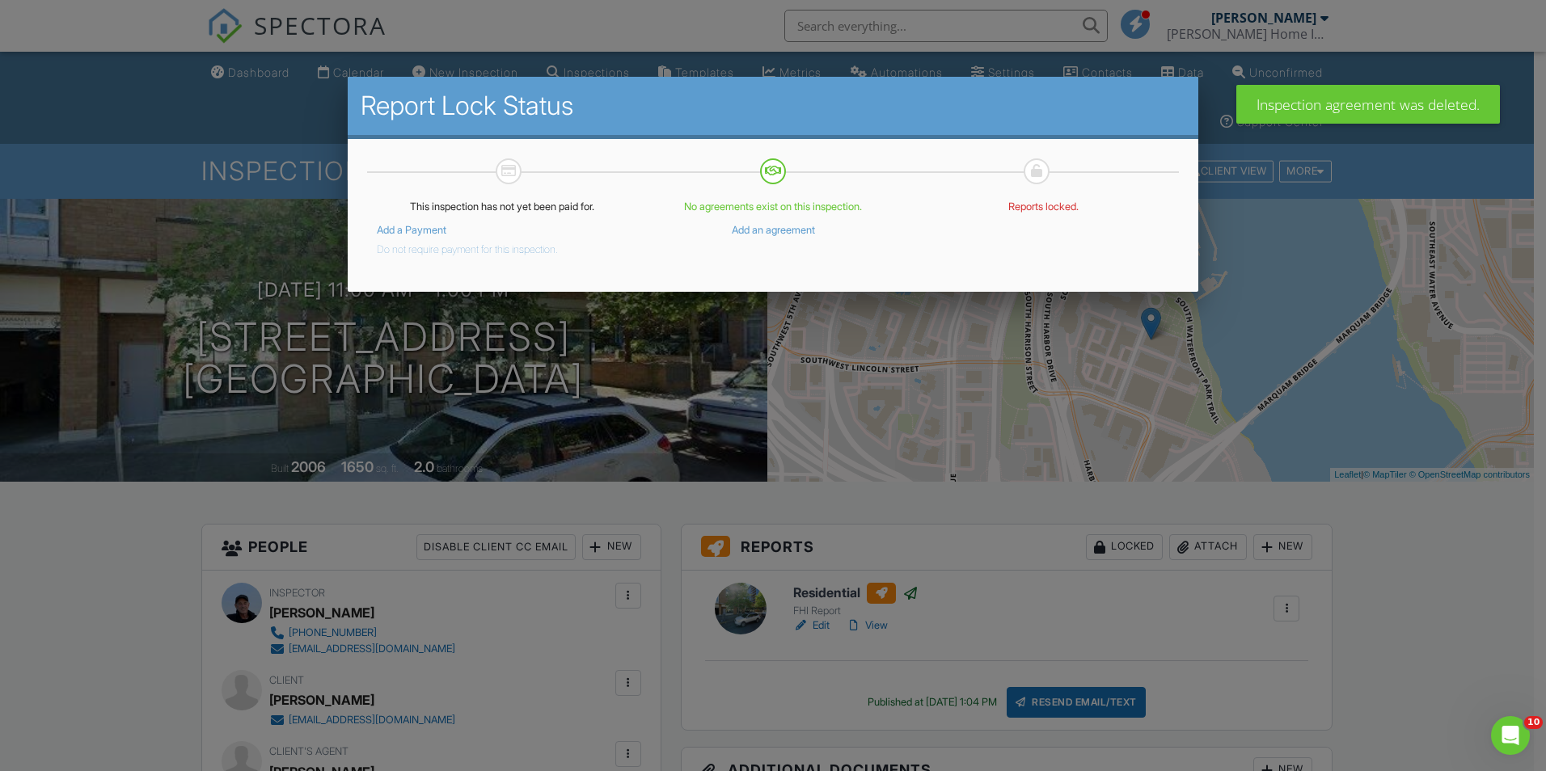
click at [1097, 705] on div at bounding box center [773, 401] width 1546 height 965
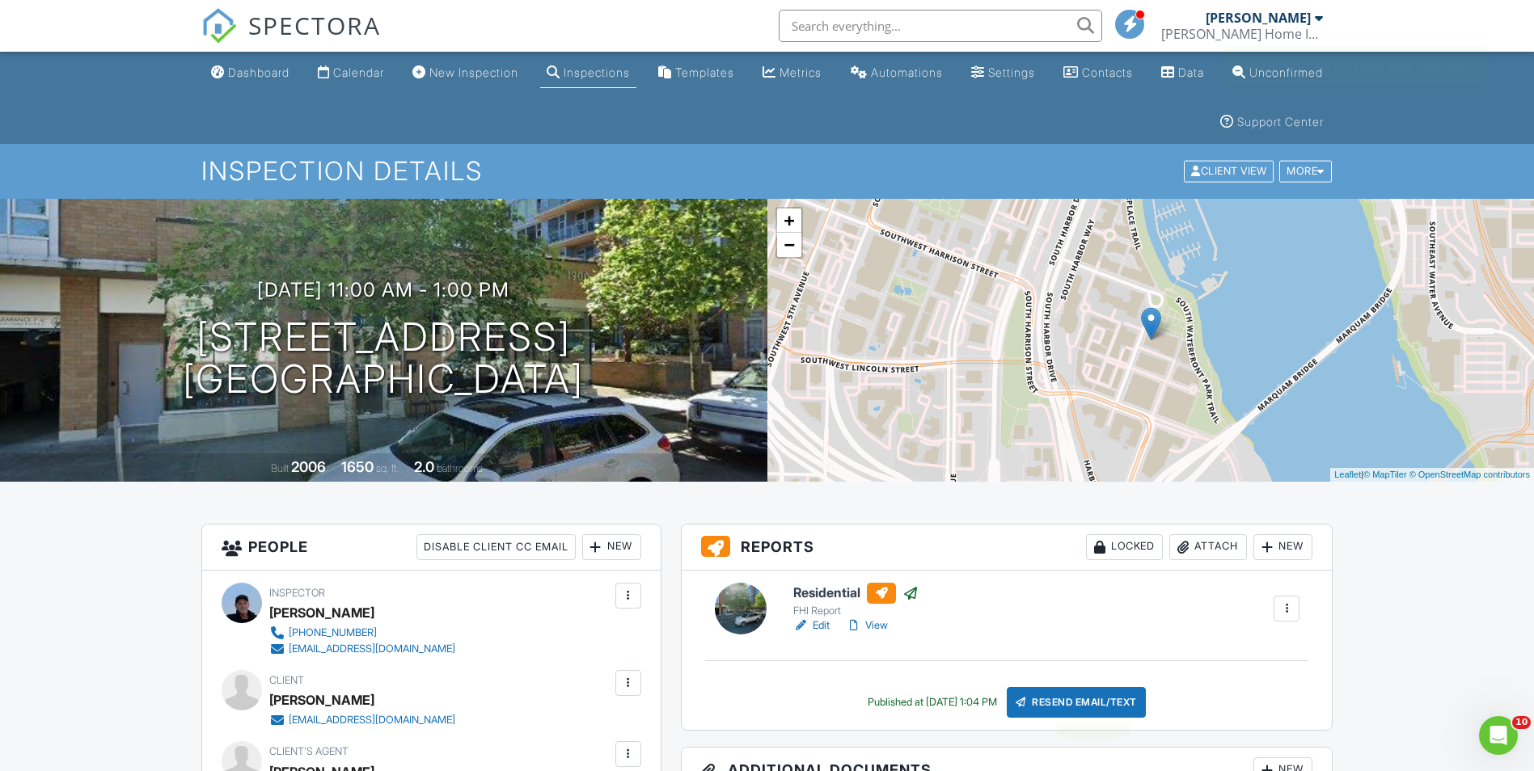
click at [1097, 705] on div "Resend Email/Text" at bounding box center [1076, 702] width 139 height 31
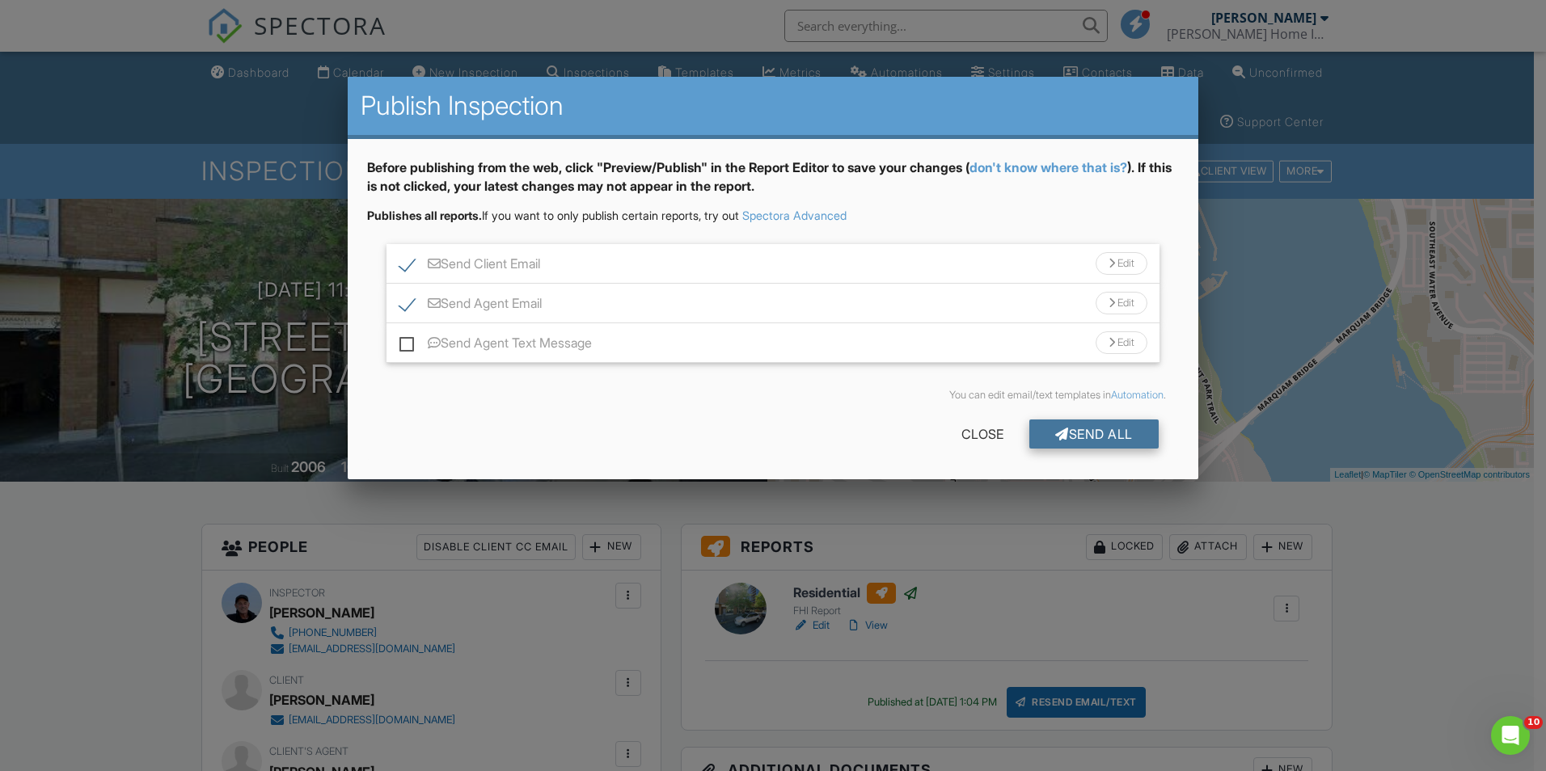
click at [1111, 440] on div "Send All" at bounding box center [1093, 434] width 129 height 29
